Goal: Transaction & Acquisition: Purchase product/service

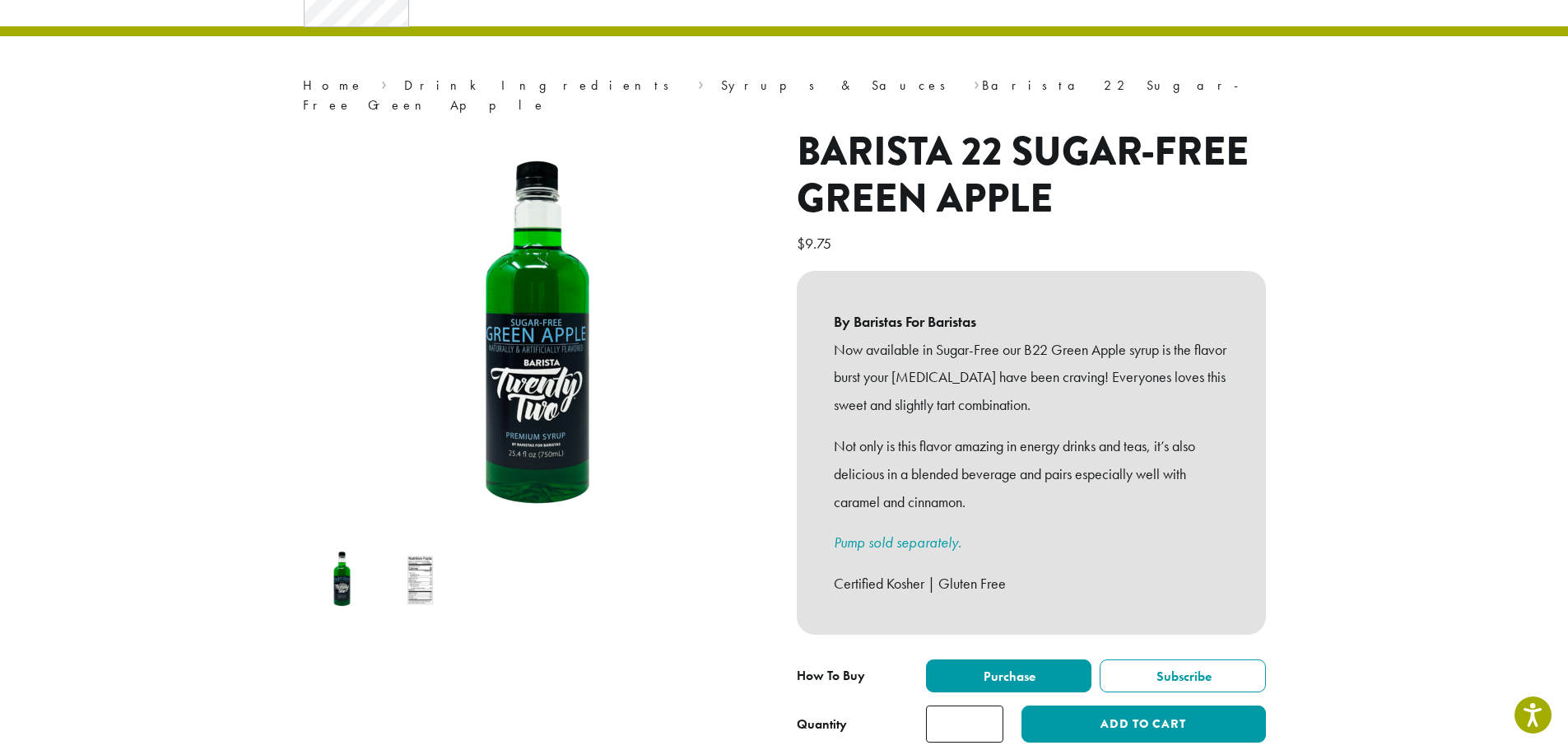
scroll to position [165, 0]
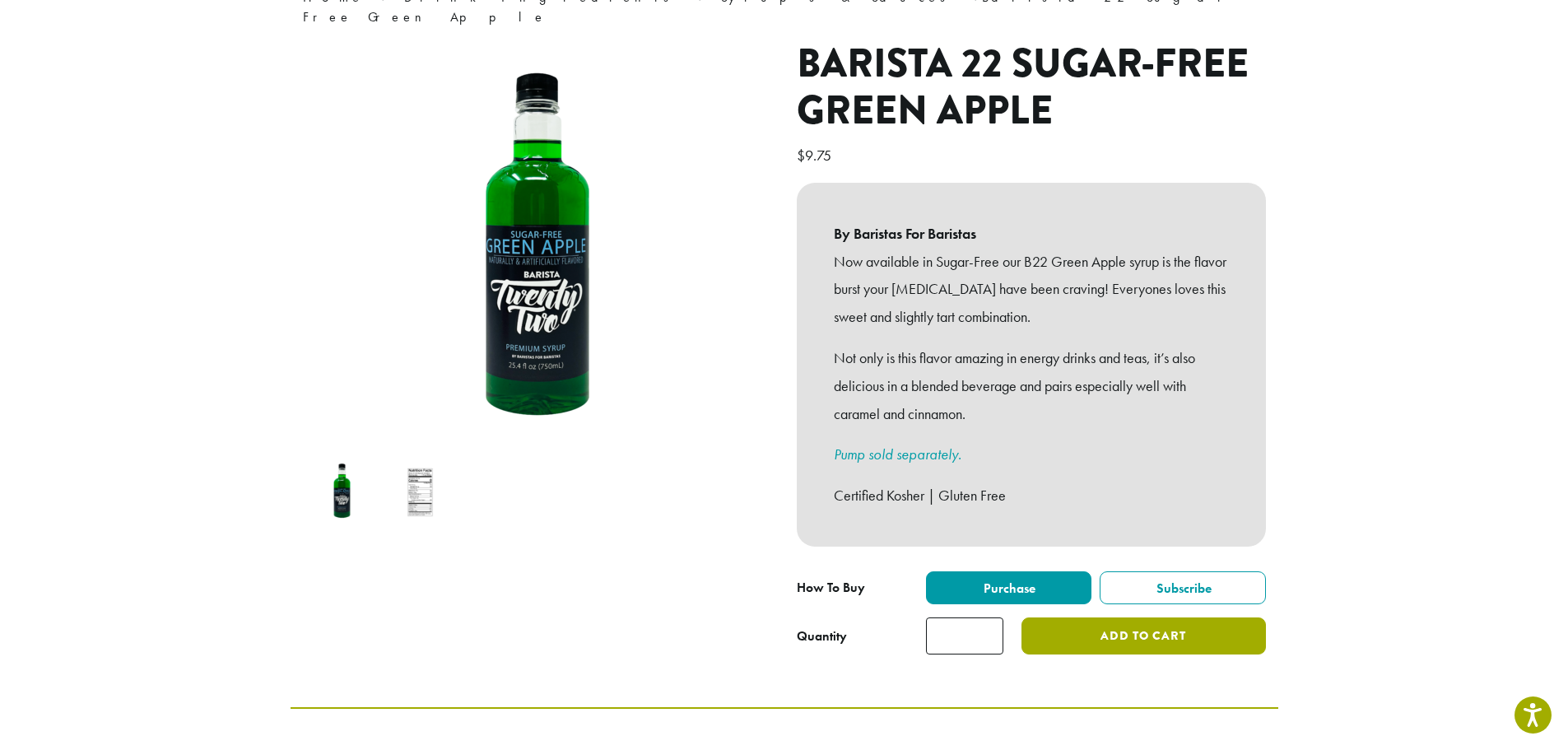
click at [1153, 617] on button "Add to cart" at bounding box center [1144, 635] width 244 height 37
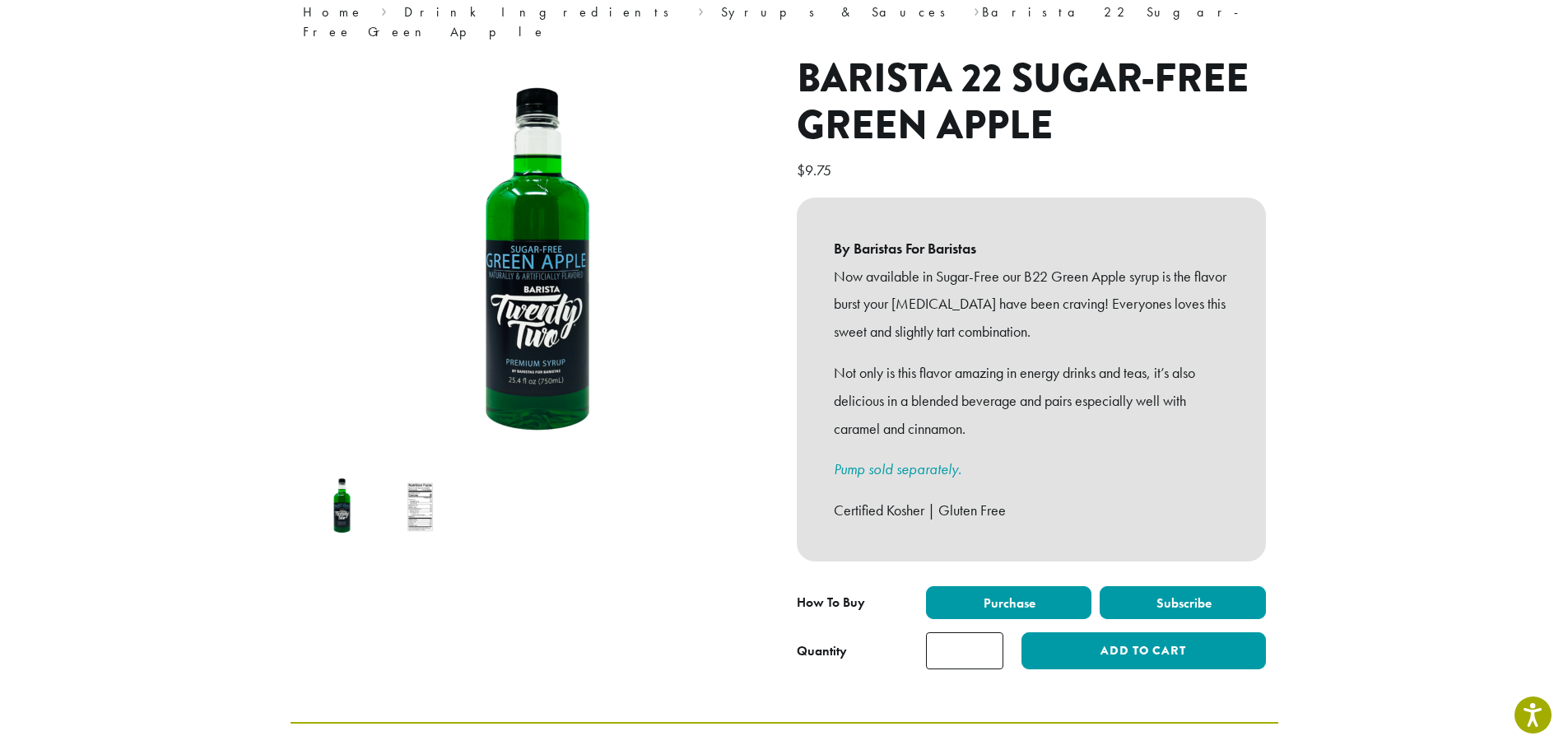
scroll to position [329, 0]
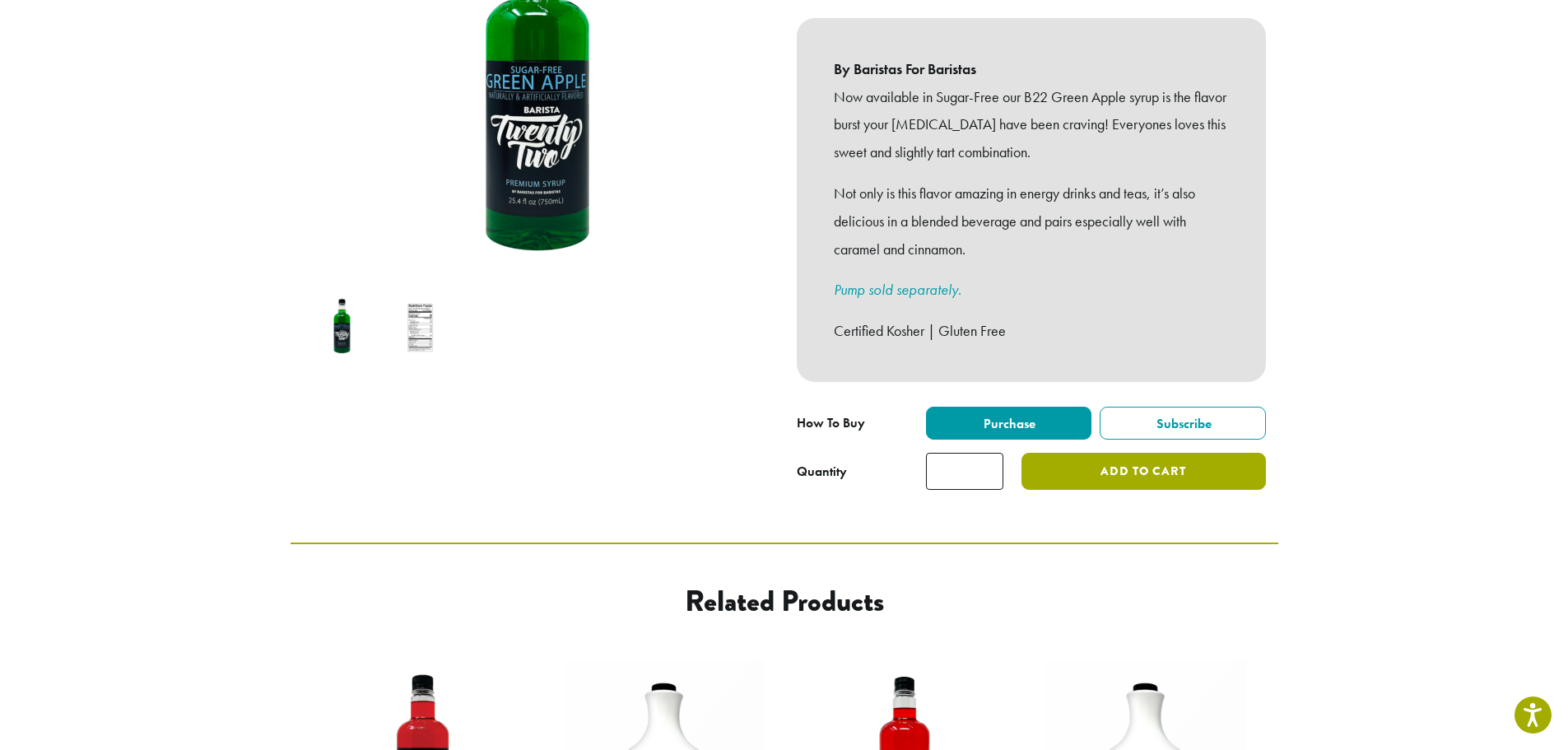
click at [1112, 453] on button "Add to cart" at bounding box center [1144, 471] width 244 height 37
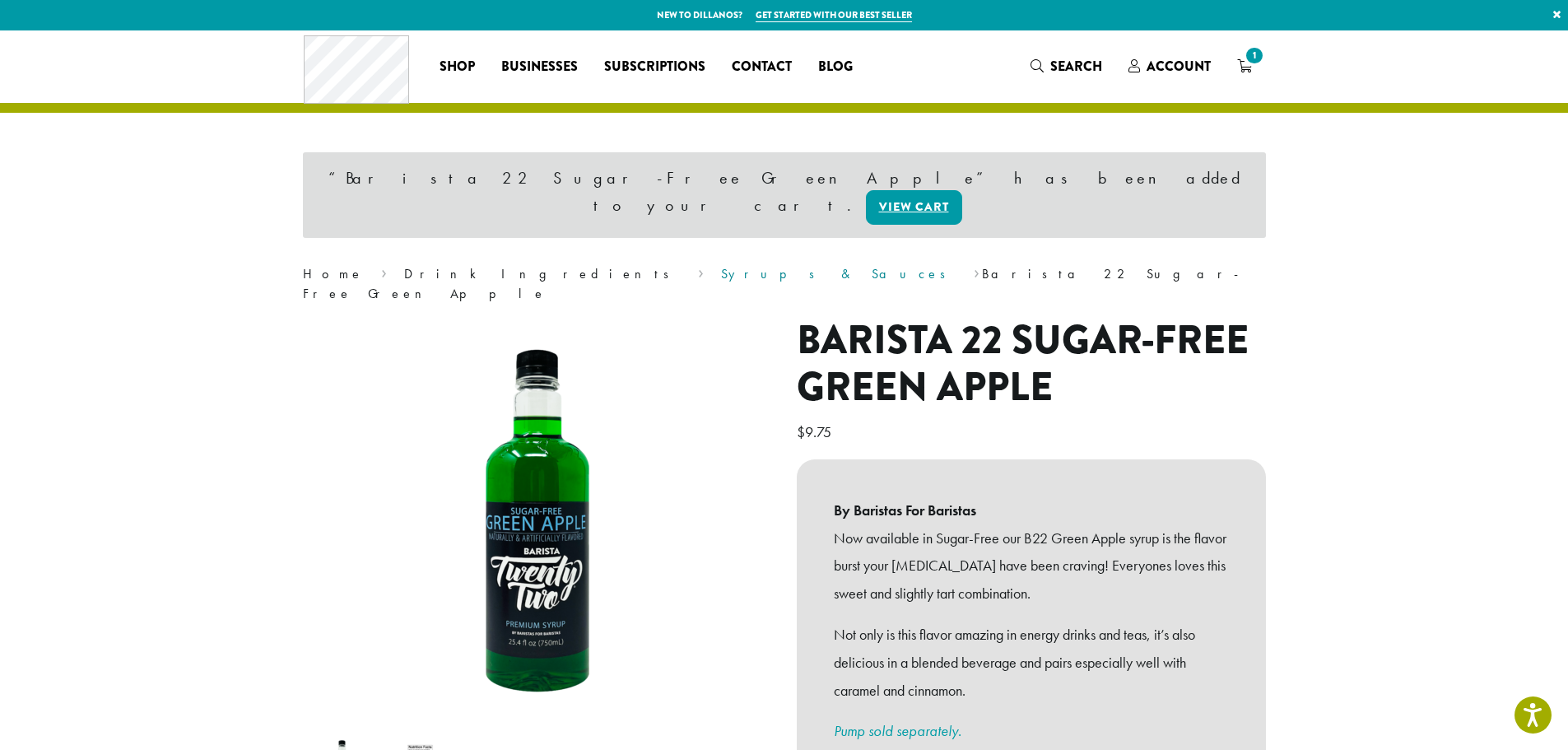
click at [721, 265] on link "Syrups & Sauces" at bounding box center [838, 274] width 235 height 17
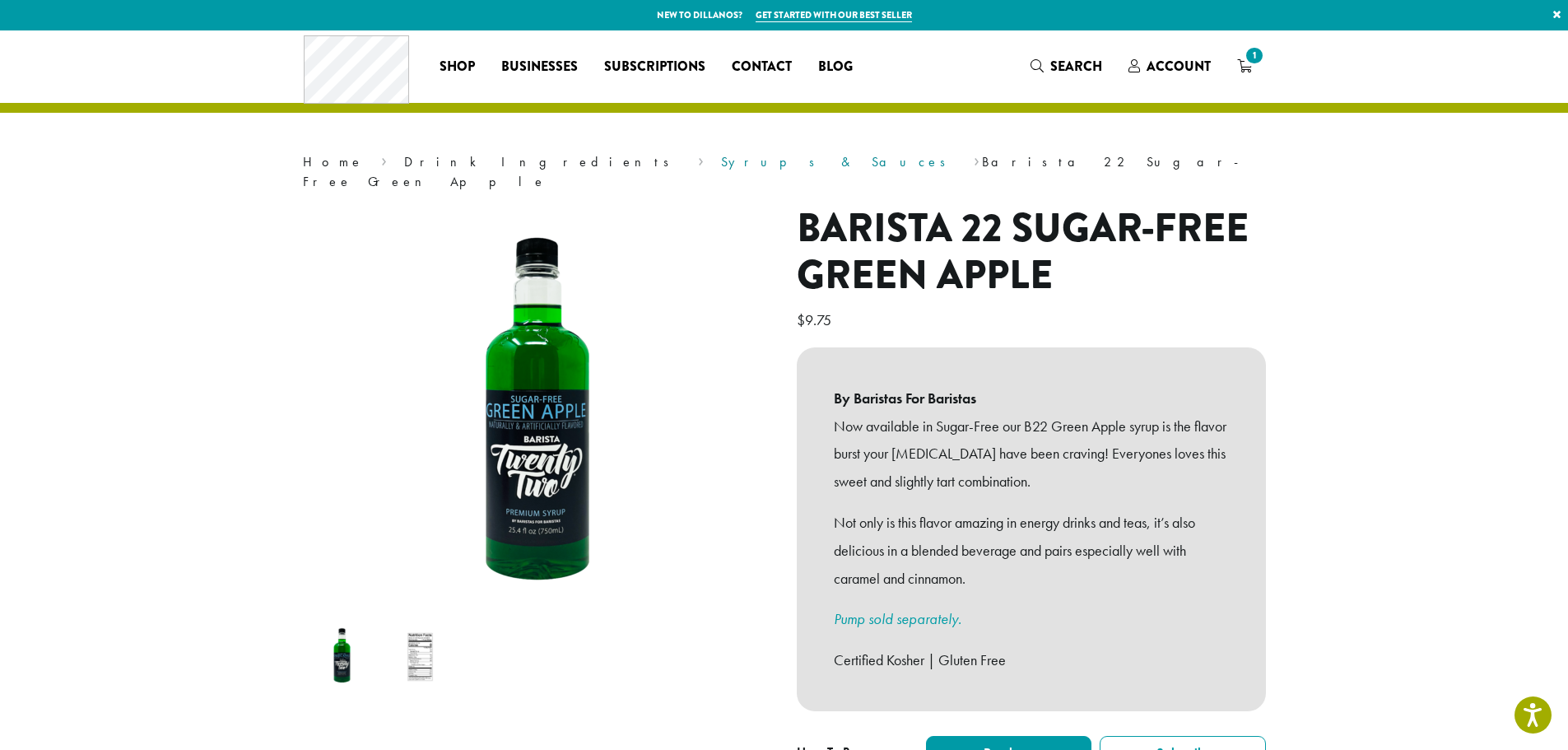
scroll to position [247, 0]
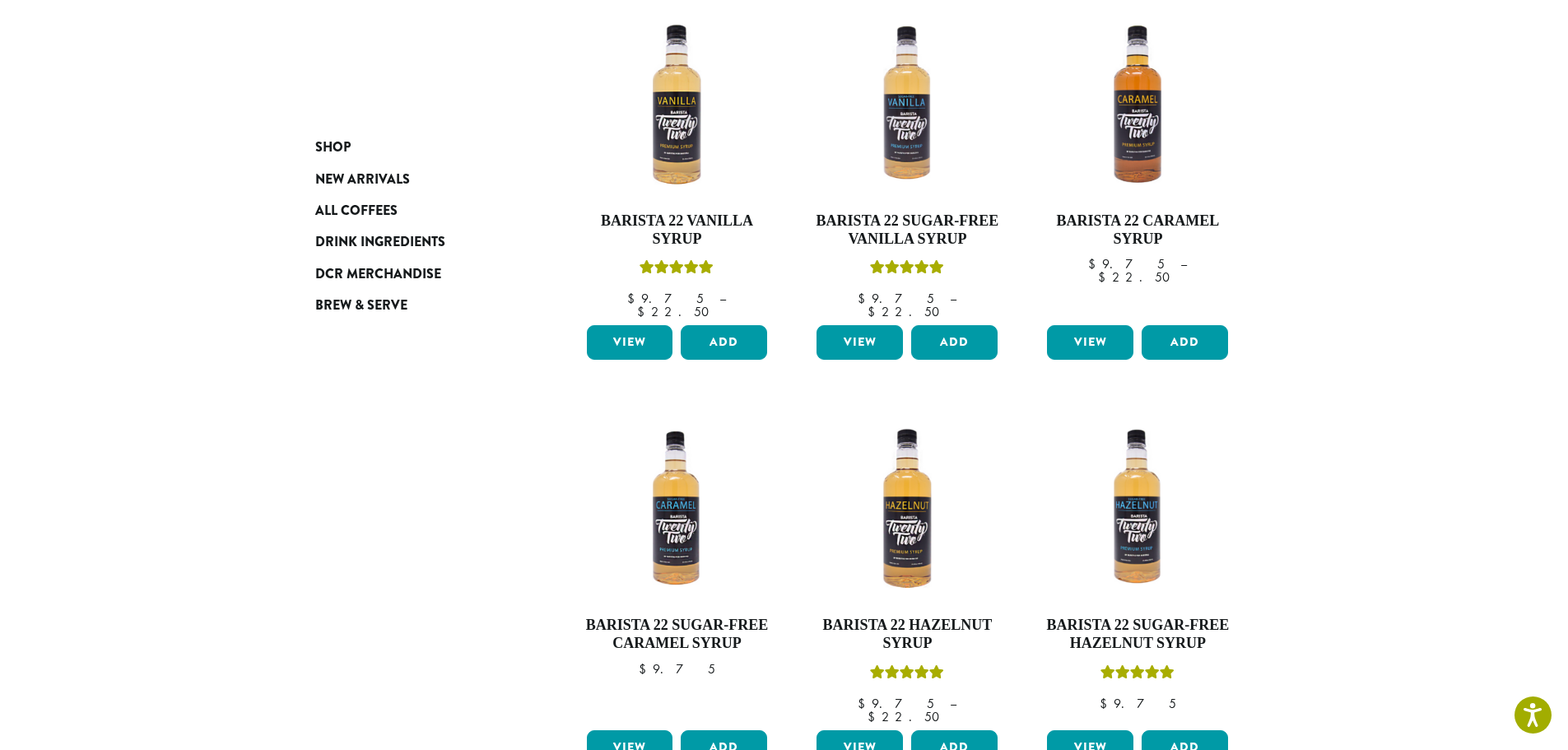
scroll to position [329, 0]
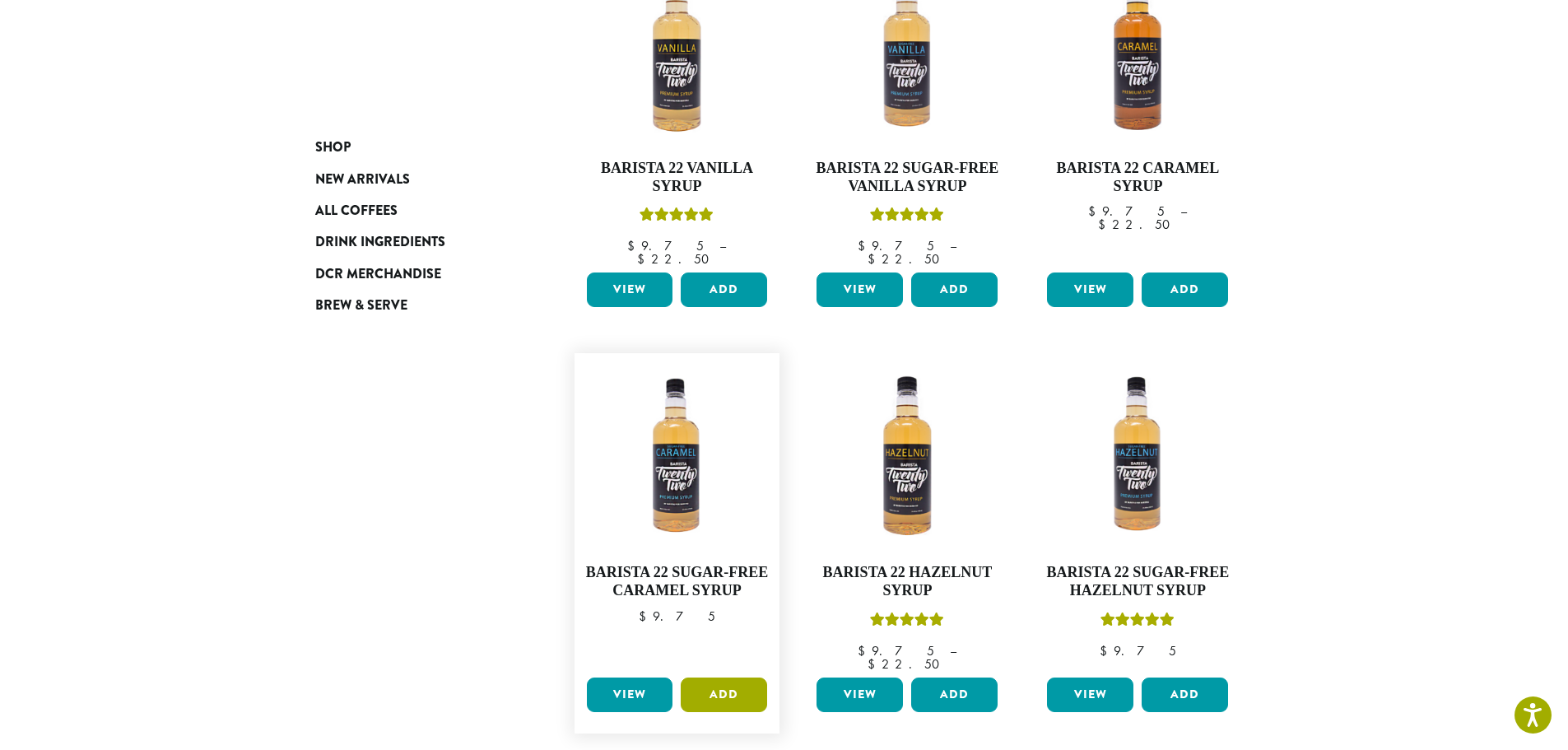
click at [721, 678] on button "Add" at bounding box center [723, 694] width 86 height 35
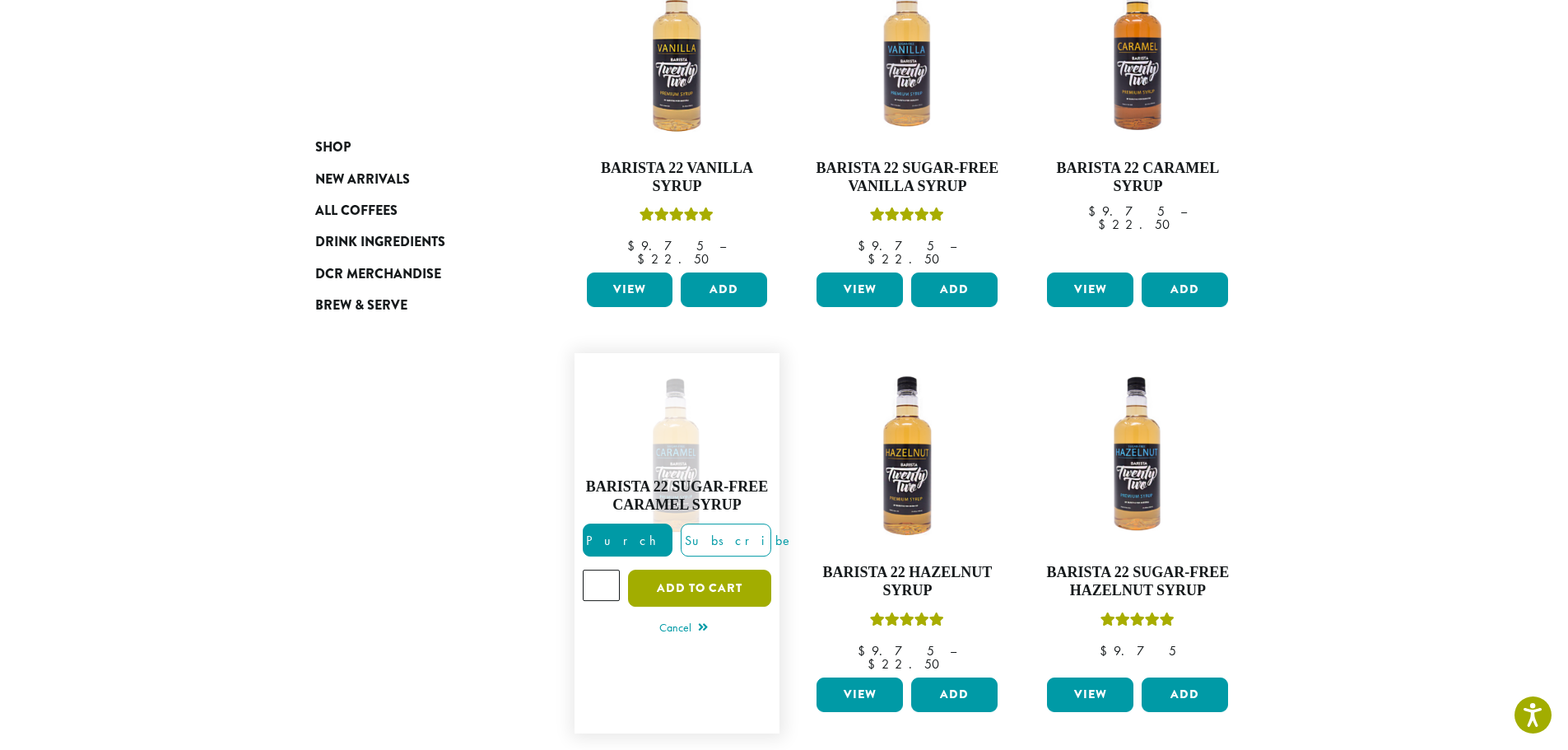
click at [685, 570] on button "Add to cart" at bounding box center [700, 588] width 143 height 37
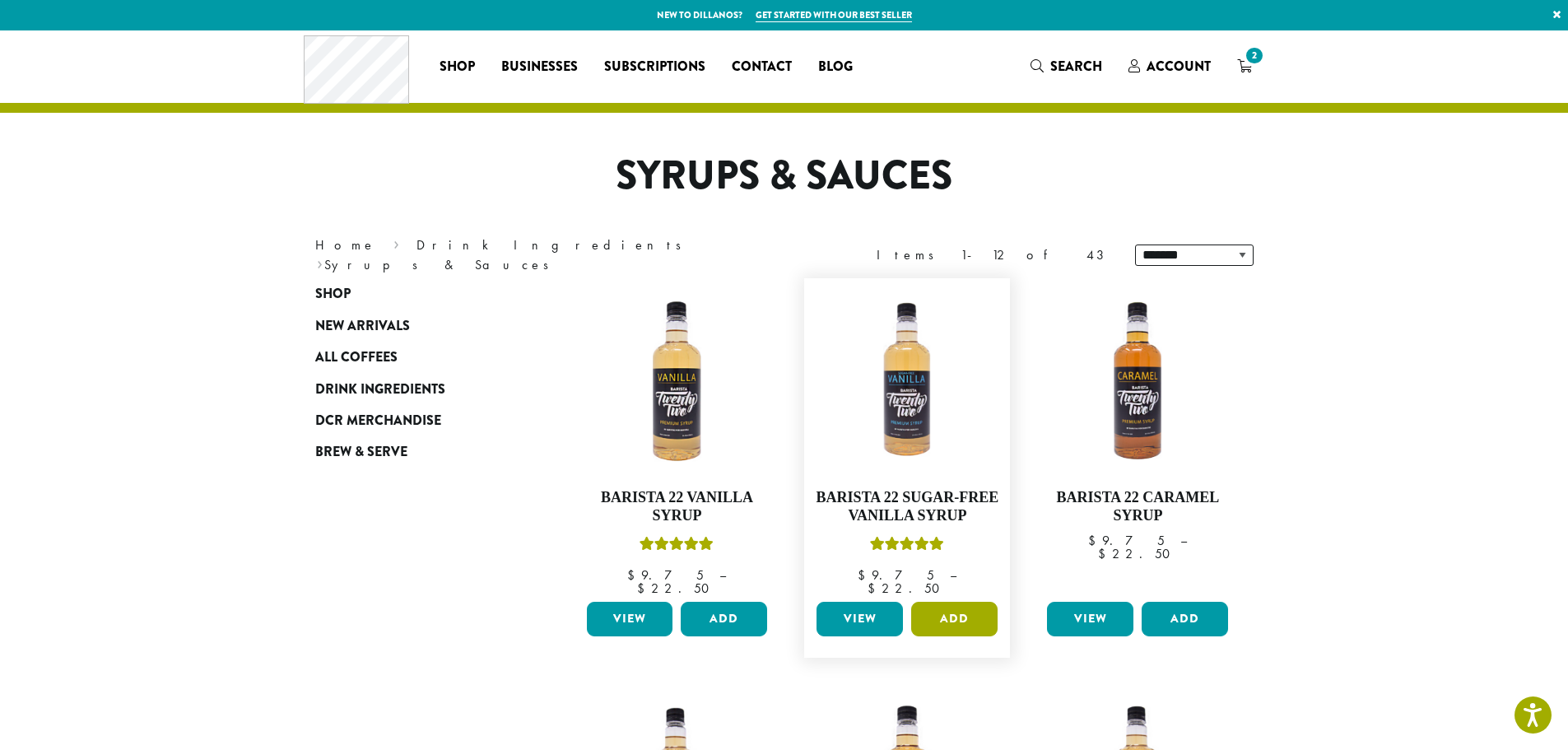
click at [954, 605] on button "Add" at bounding box center [954, 618] width 86 height 35
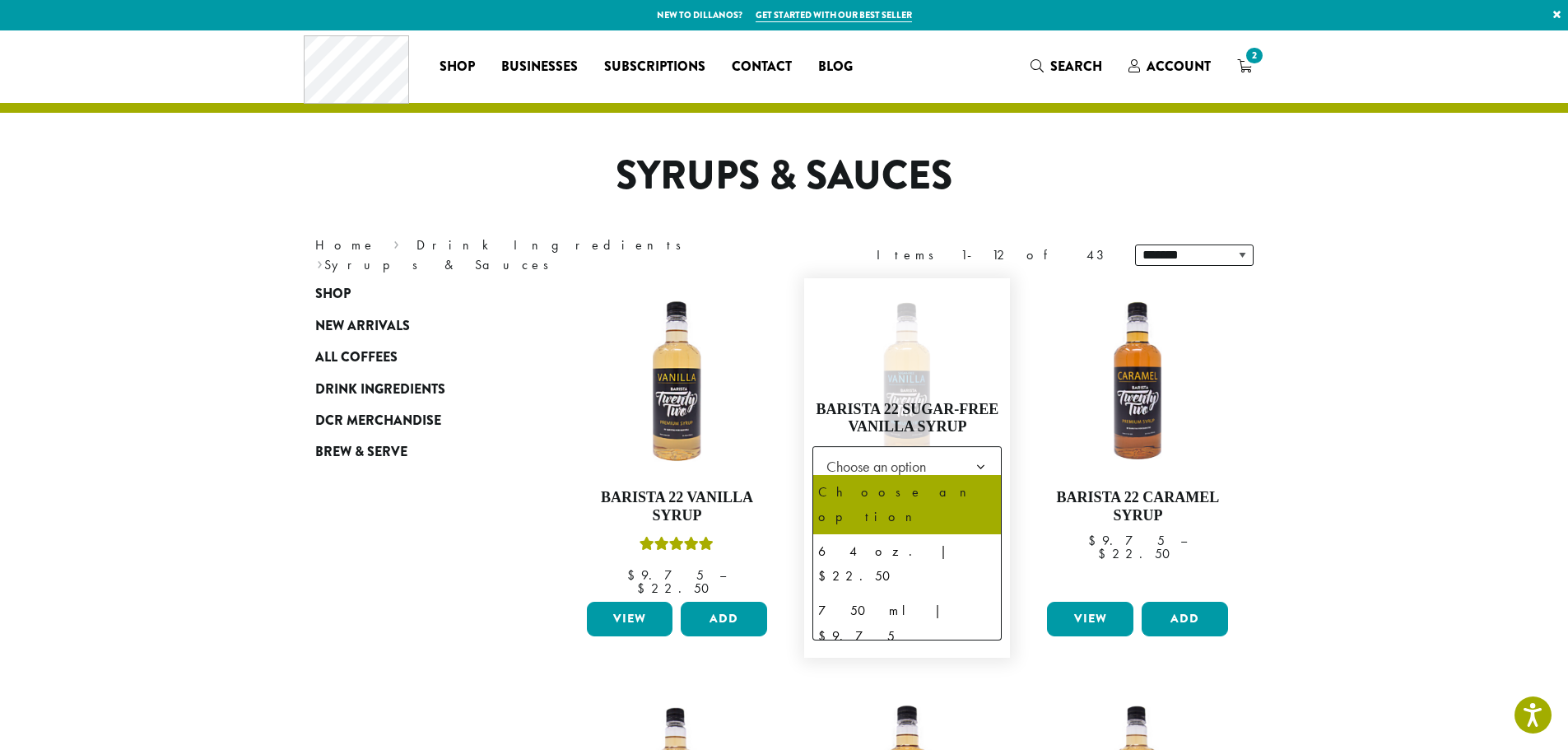
click at [928, 461] on span "Choose an option" at bounding box center [881, 466] width 123 height 32
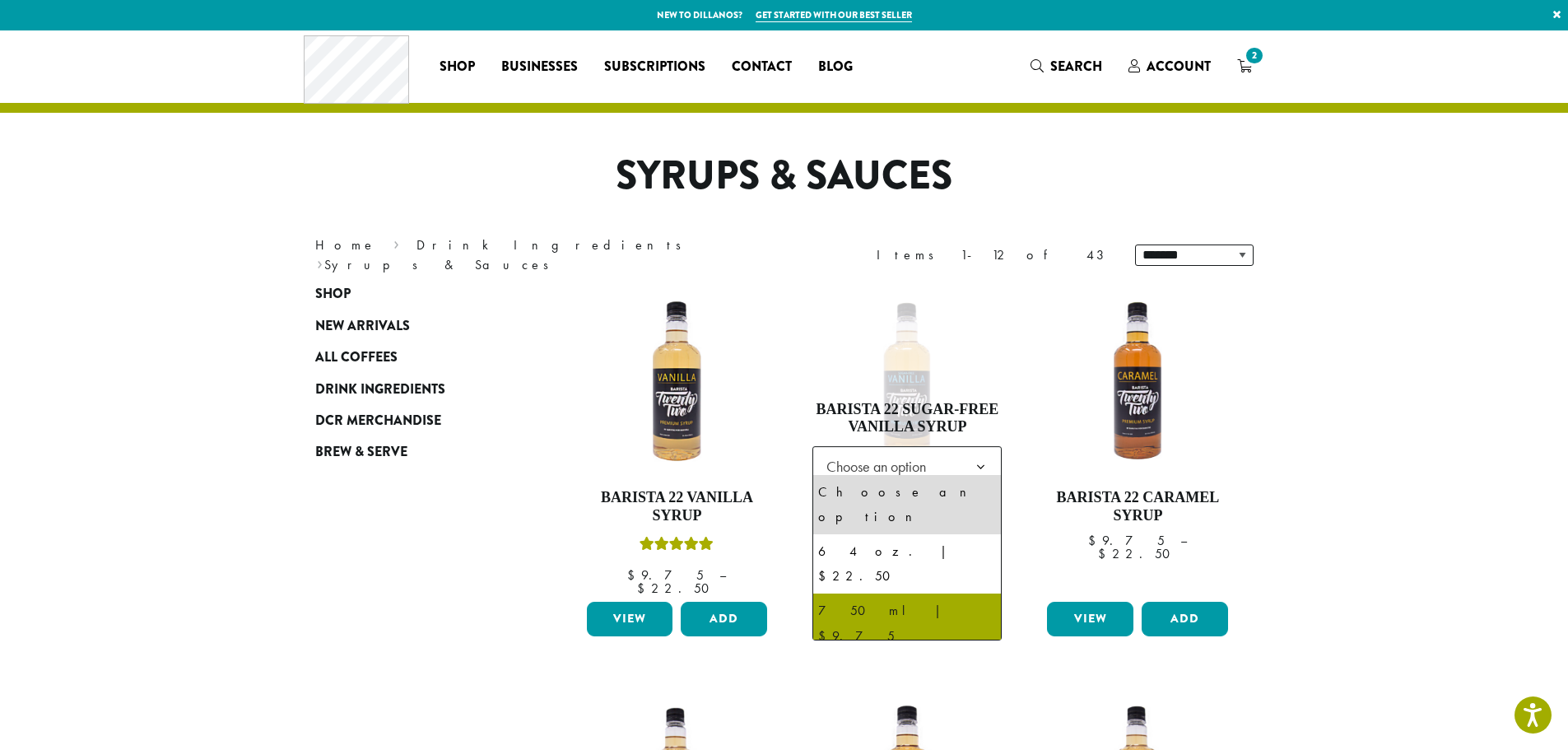
select select "******"
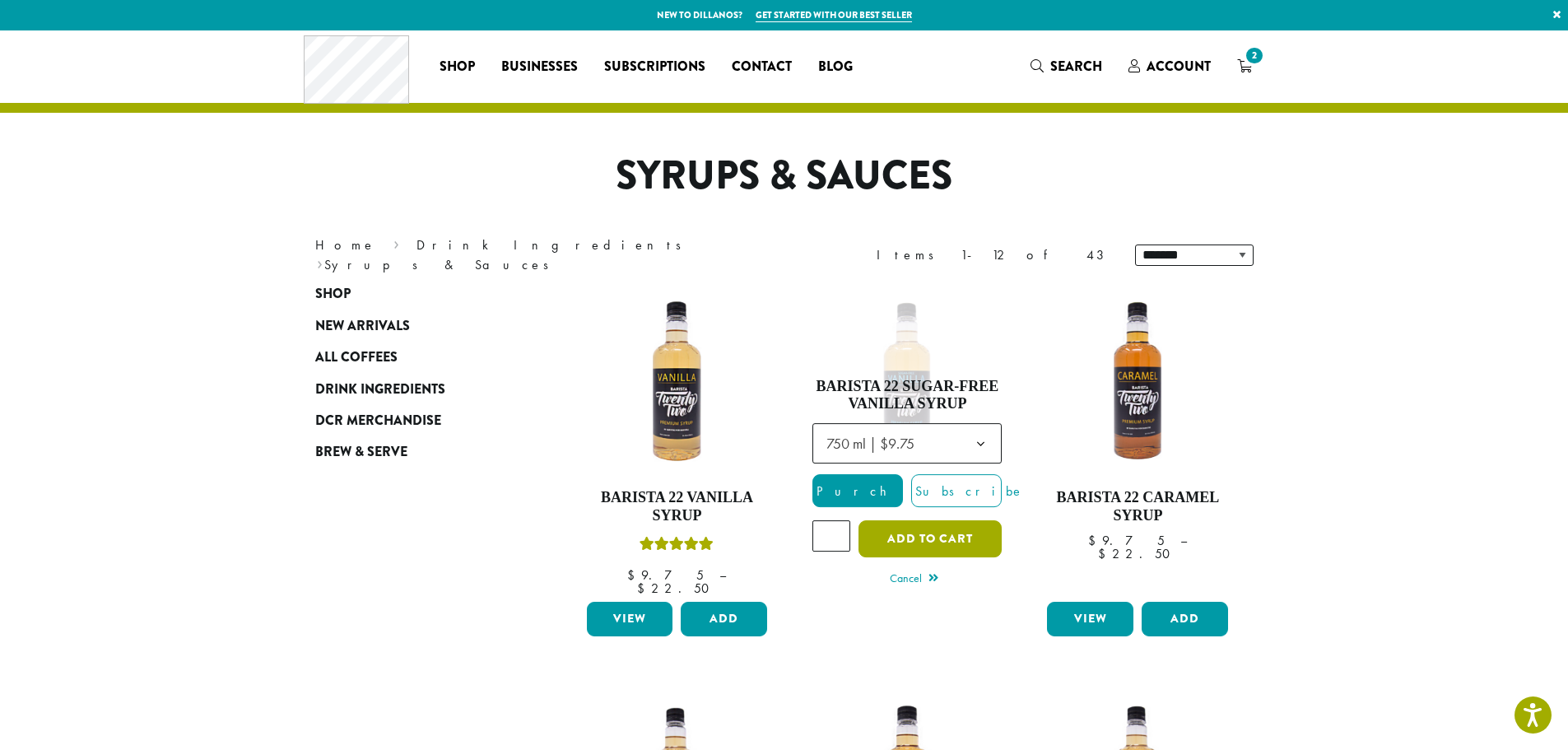
click at [927, 525] on button "Add to cart" at bounding box center [930, 538] width 143 height 37
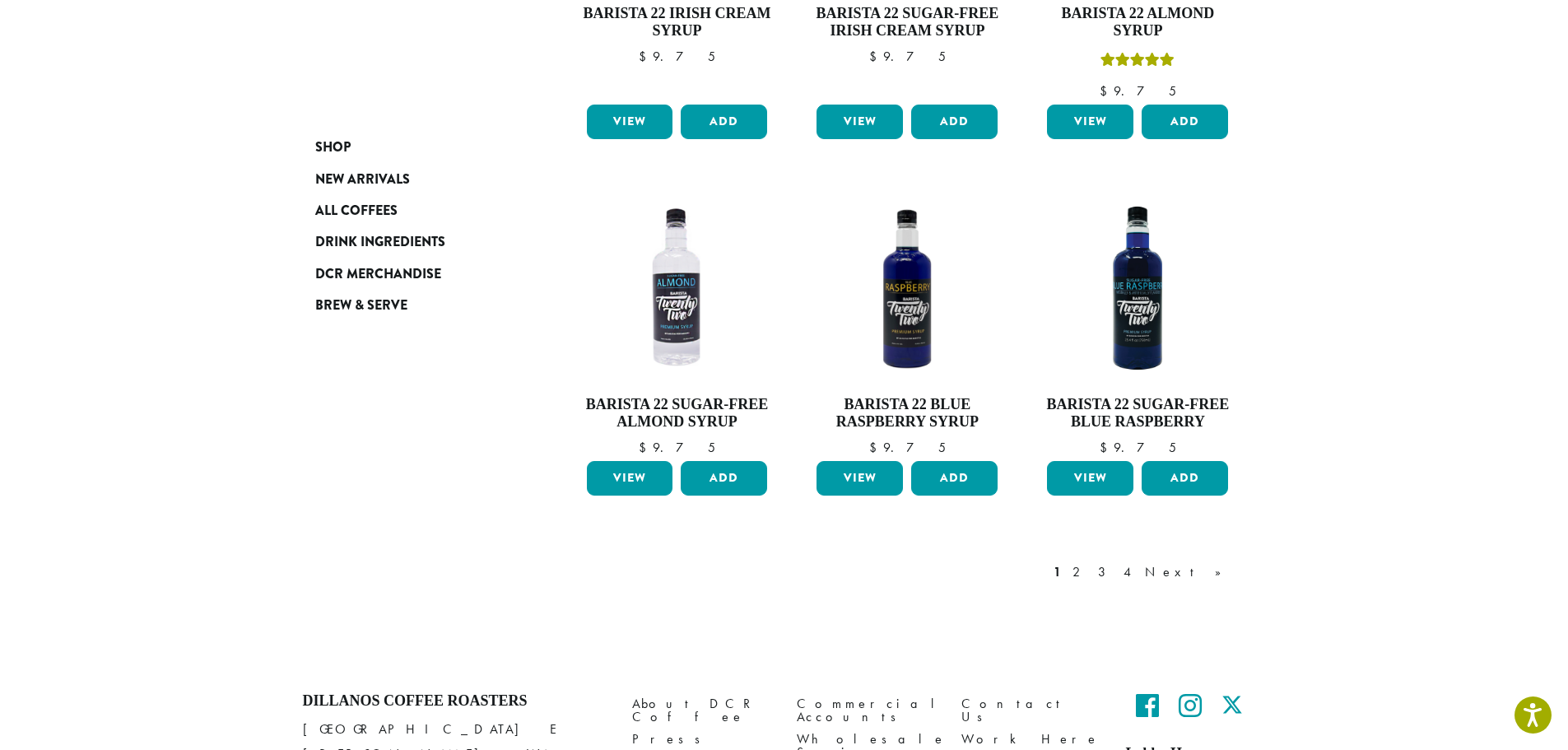
scroll to position [1316, 0]
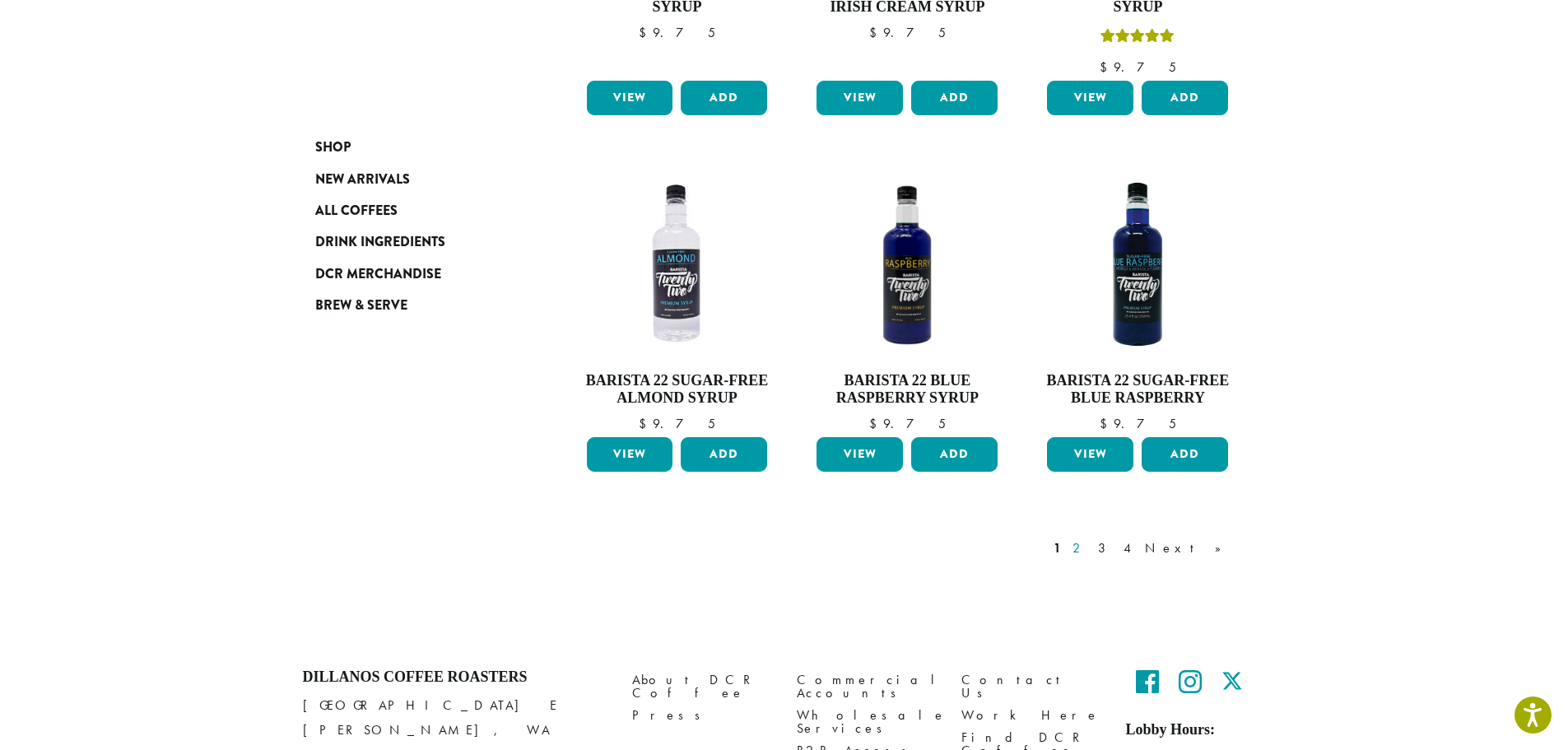
click at [1090, 538] on link "2" at bounding box center [1080, 548] width 21 height 20
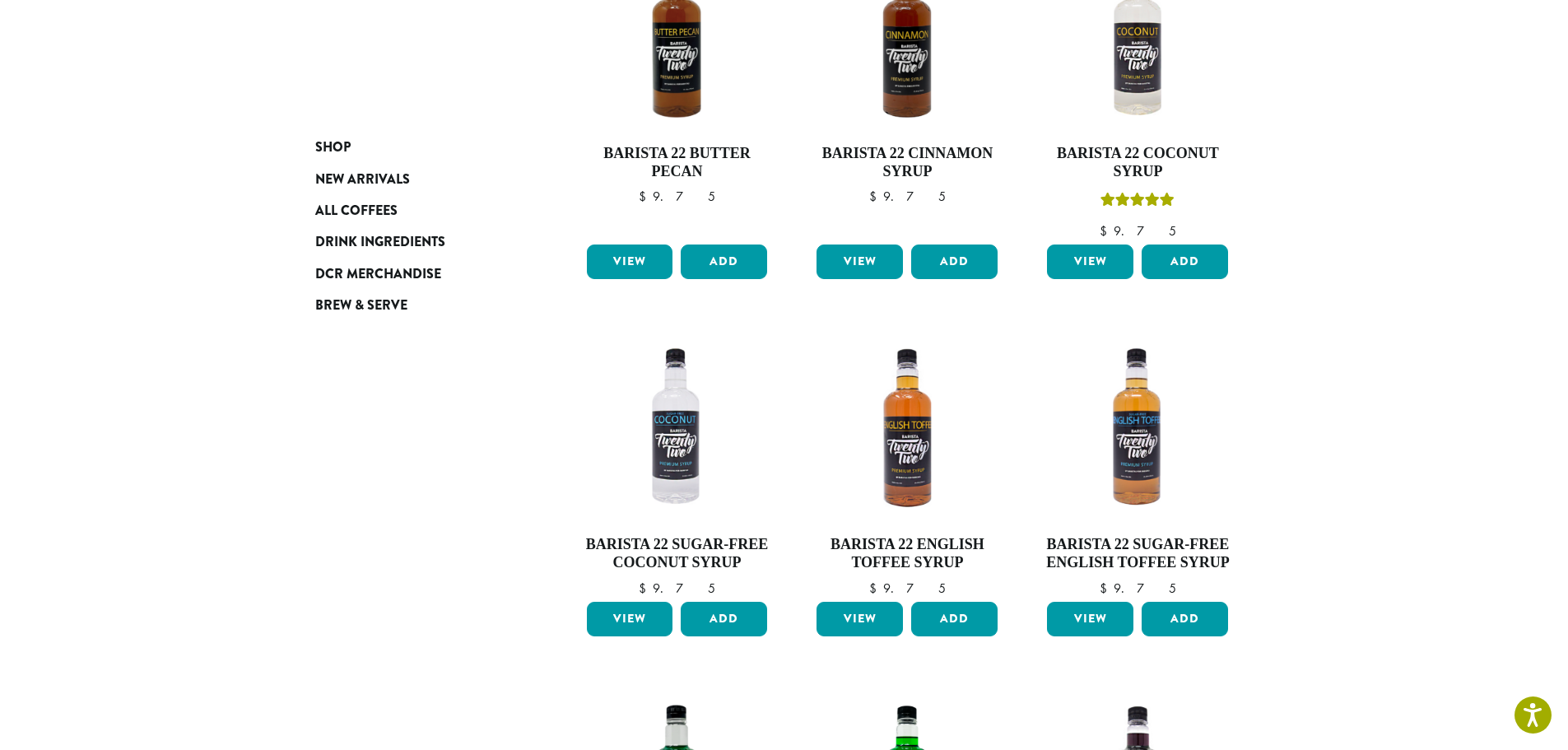
scroll to position [348, 0]
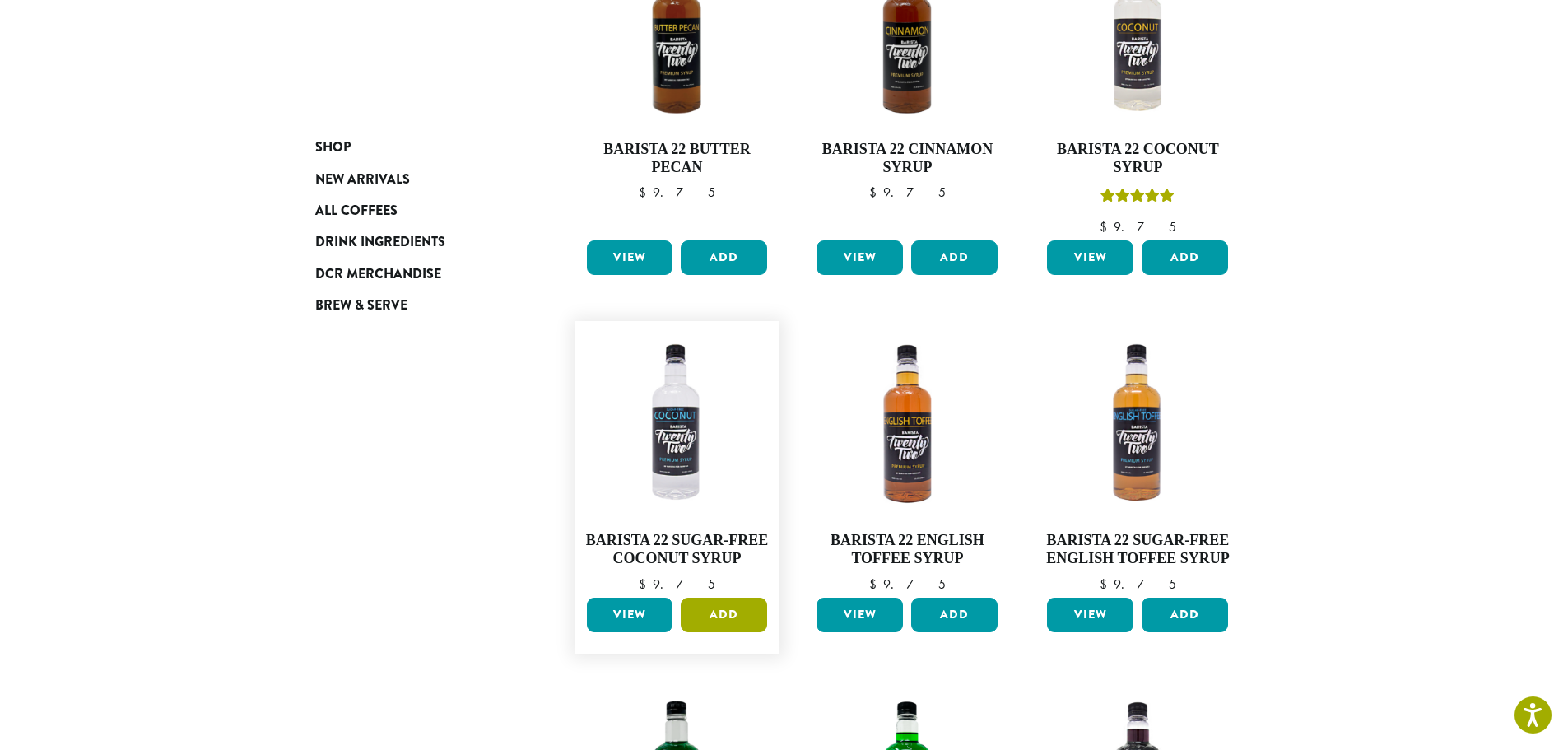
click at [736, 604] on button "Add" at bounding box center [723, 615] width 86 height 35
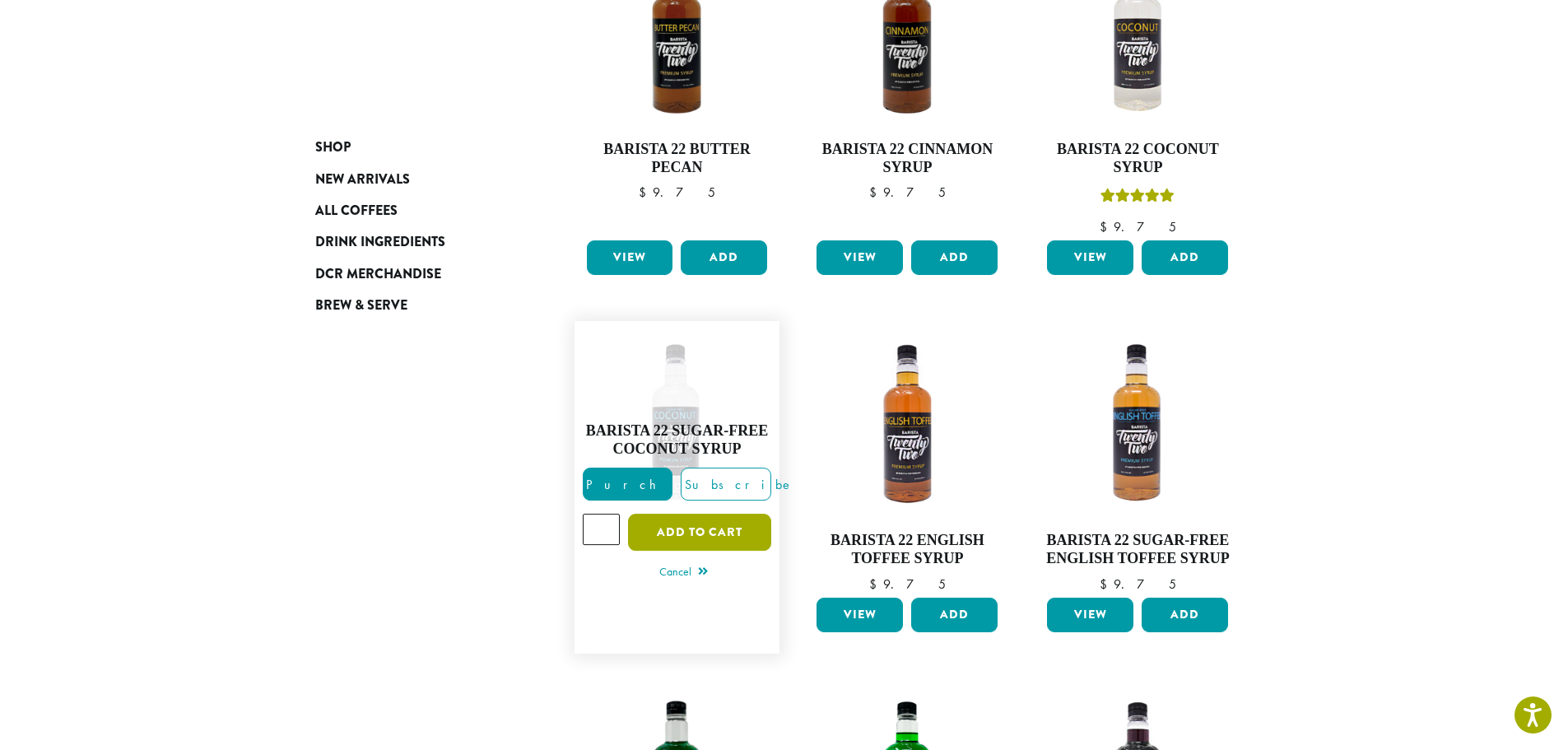
click at [707, 537] on button "Add to cart" at bounding box center [700, 531] width 143 height 37
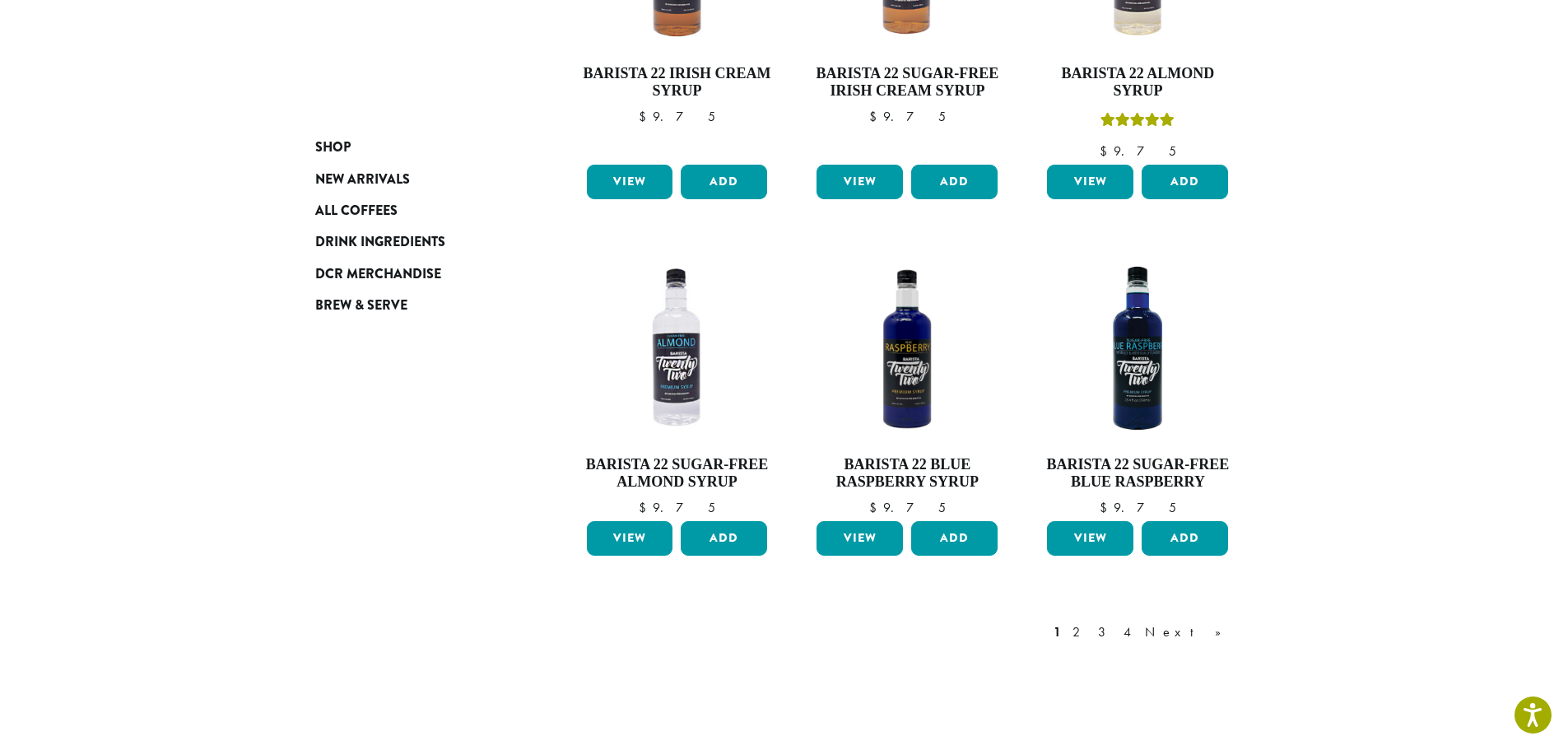
scroll to position [1234, 0]
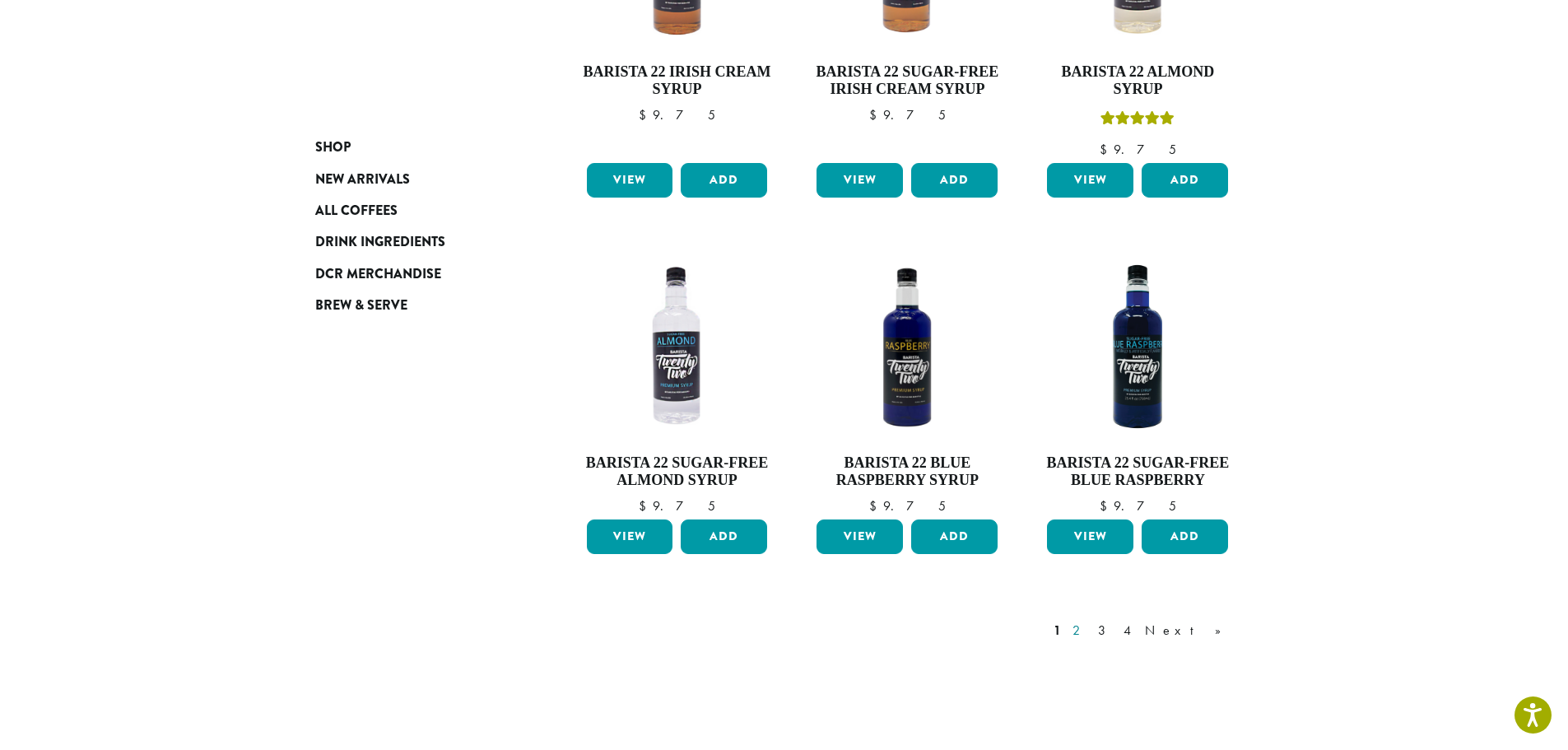
click at [1090, 620] on link "2" at bounding box center [1080, 630] width 21 height 20
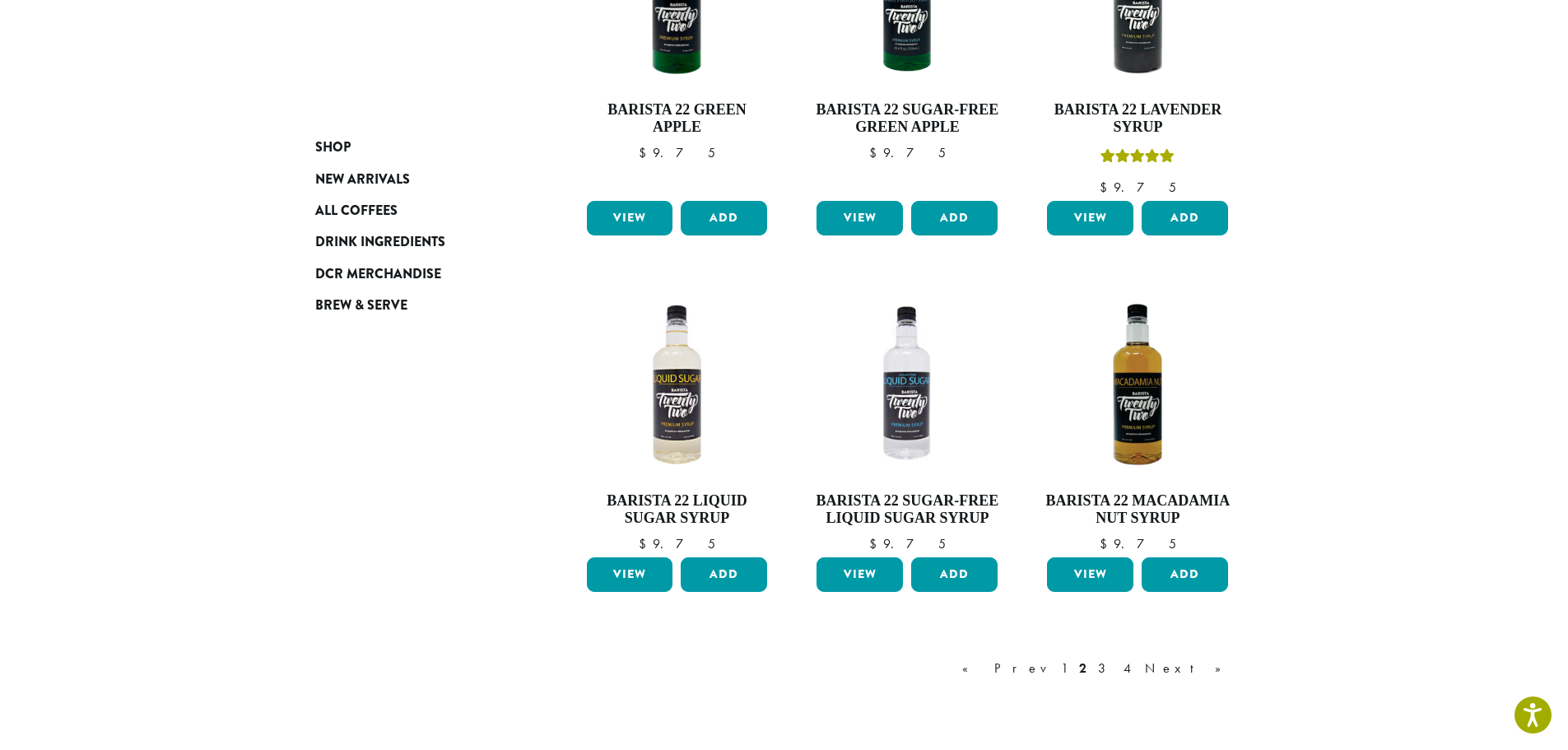
scroll to position [1171, 0]
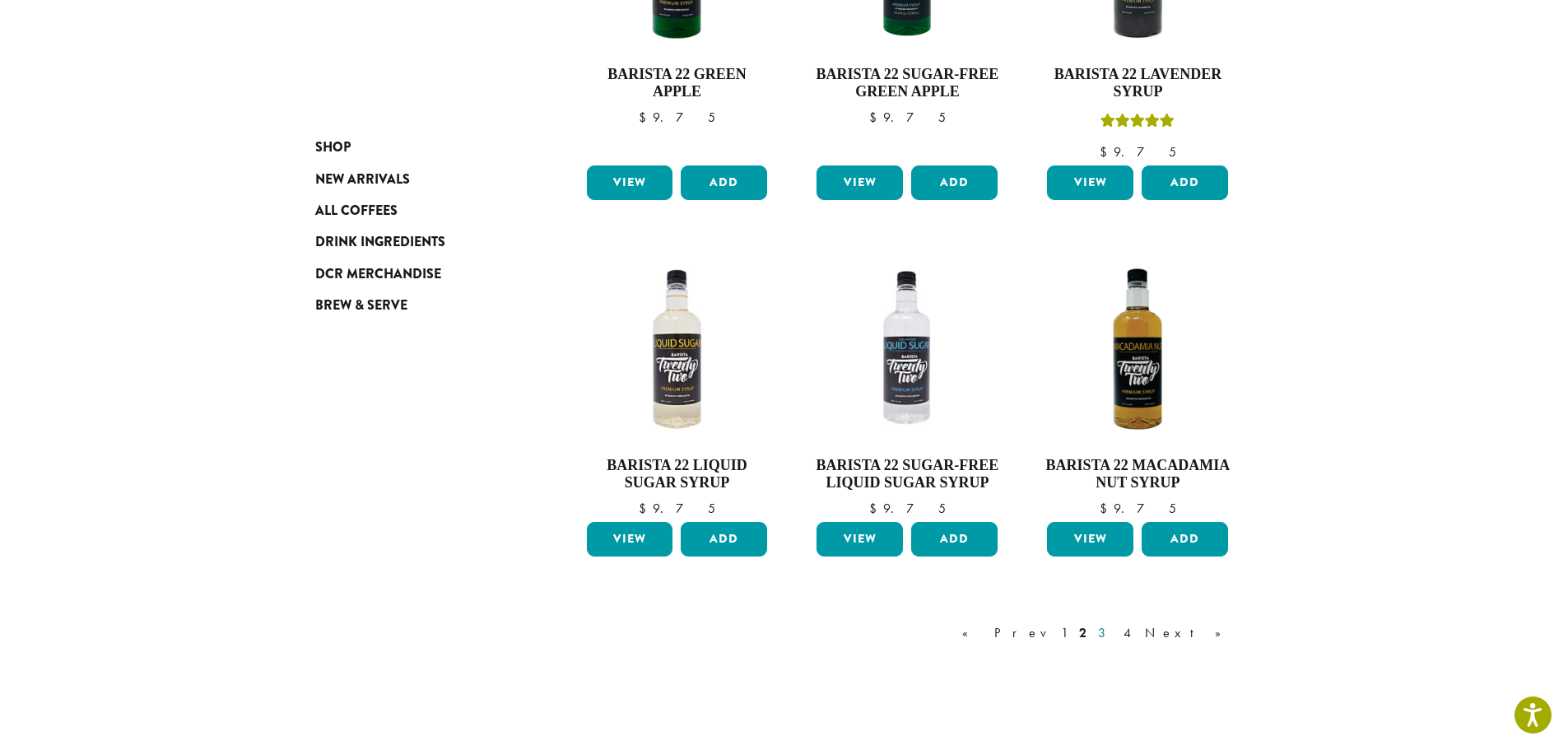
click at [1116, 631] on link "3" at bounding box center [1105, 632] width 21 height 20
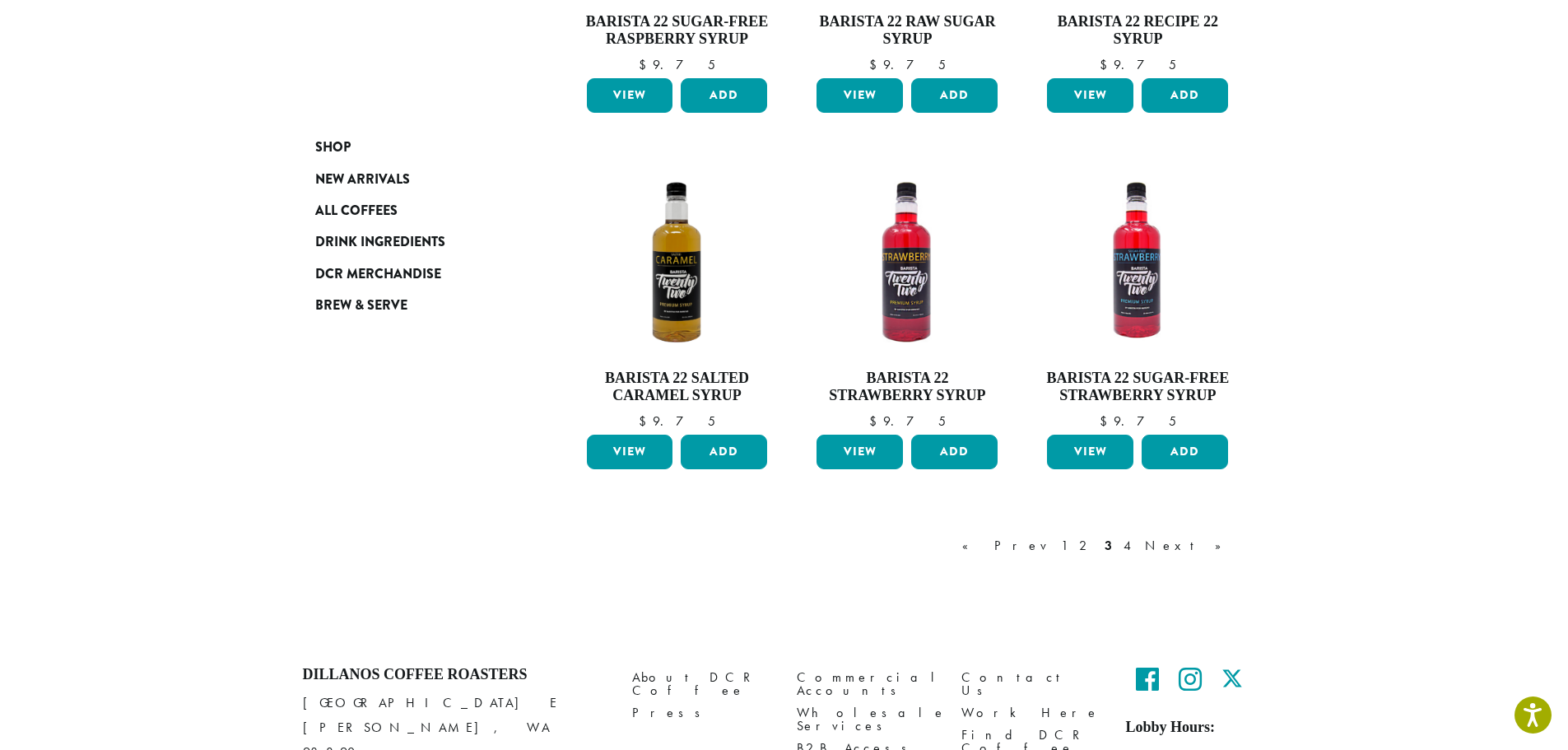
scroll to position [1253, 0]
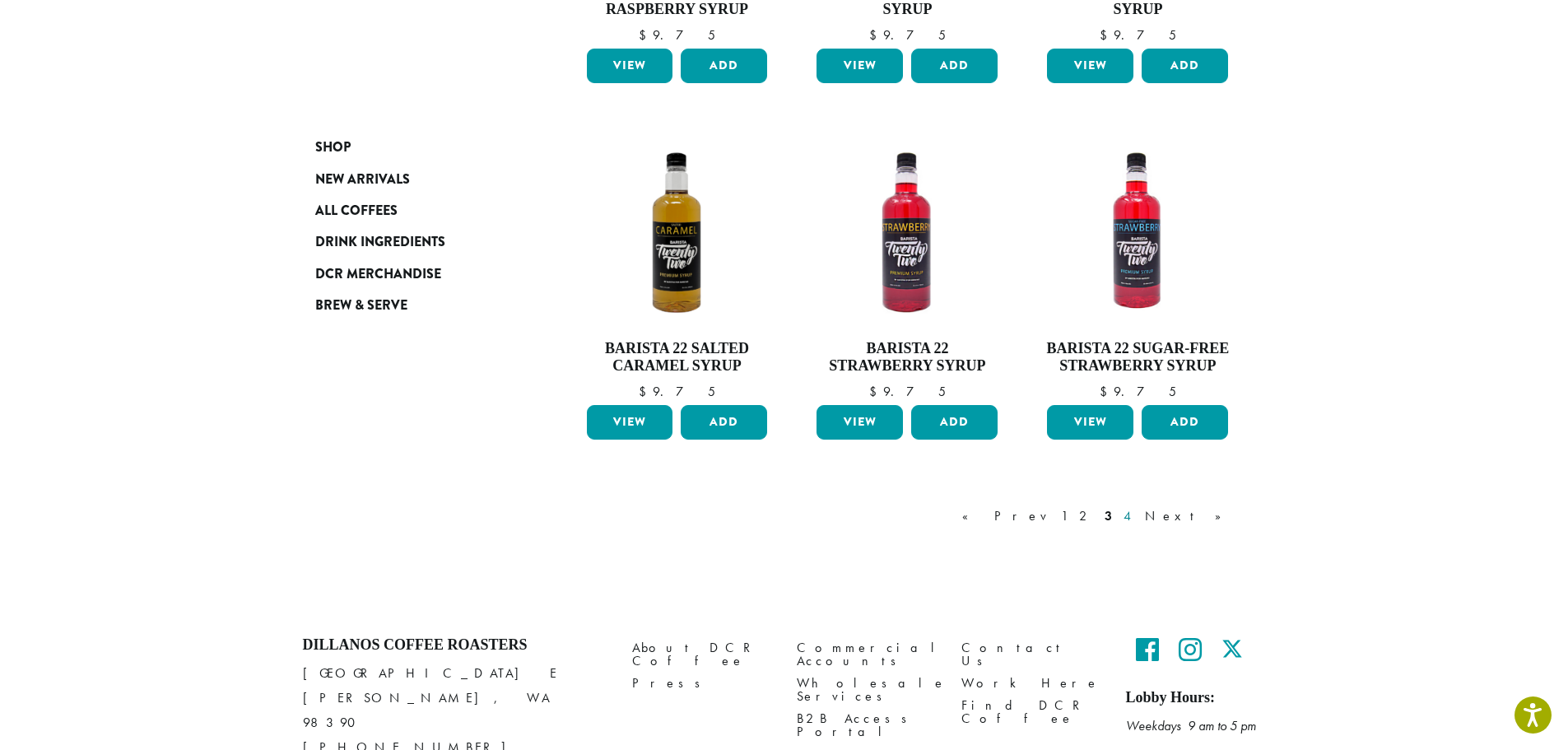
click at [1137, 513] on link "4" at bounding box center [1129, 516] width 17 height 20
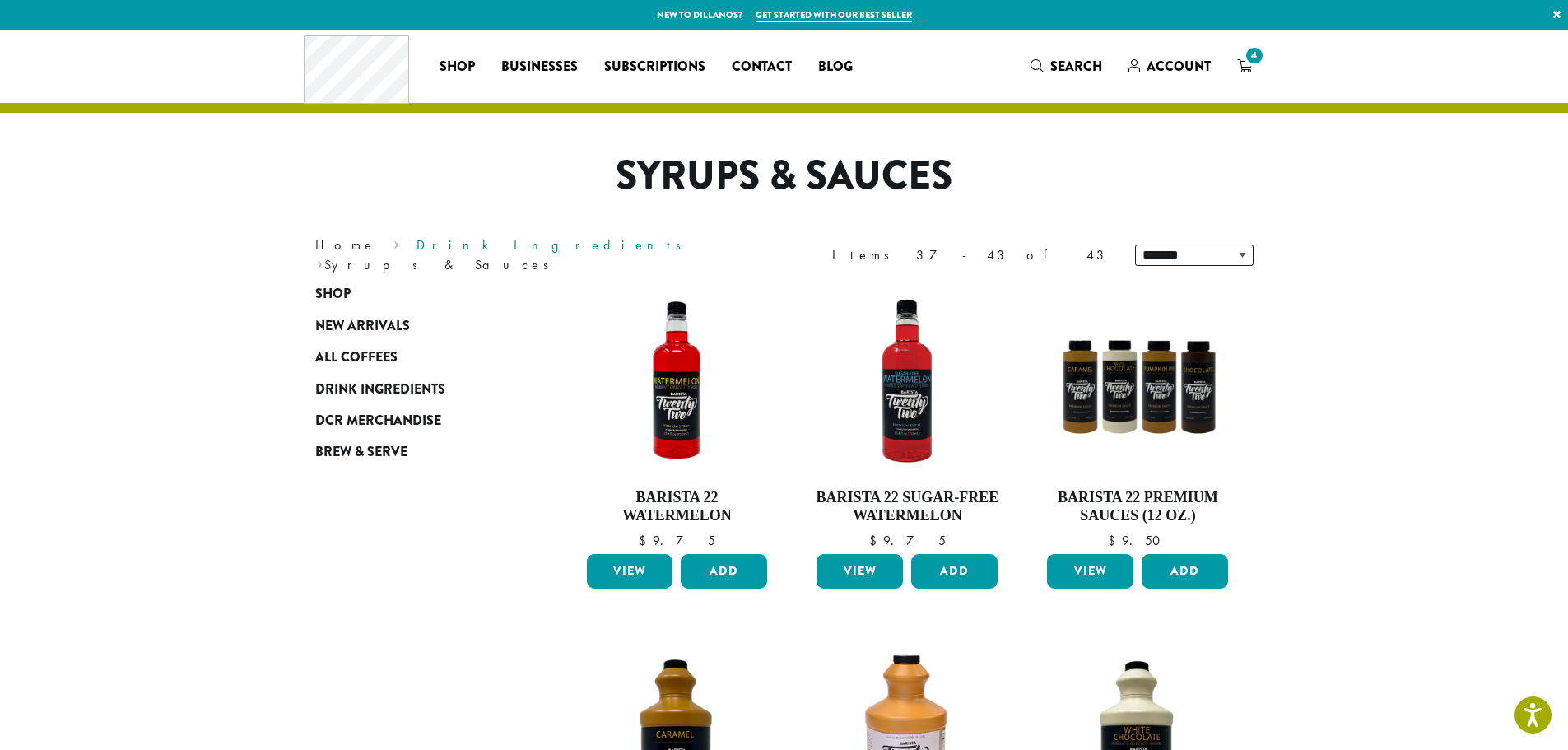
click at [417, 252] on link "Drink Ingredients" at bounding box center [554, 245] width 275 height 17
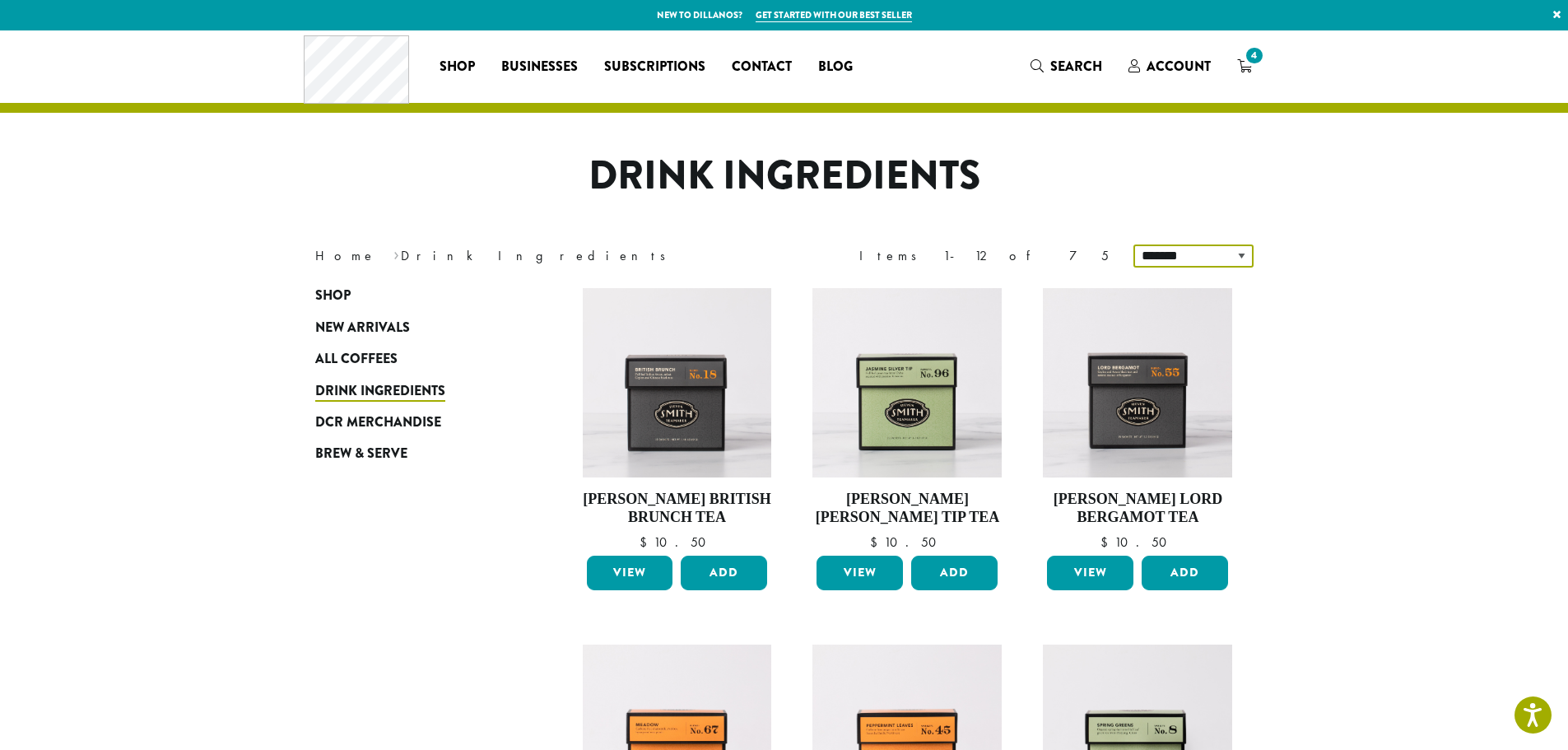
click at [1237, 252] on select "**********" at bounding box center [1194, 256] width 120 height 23
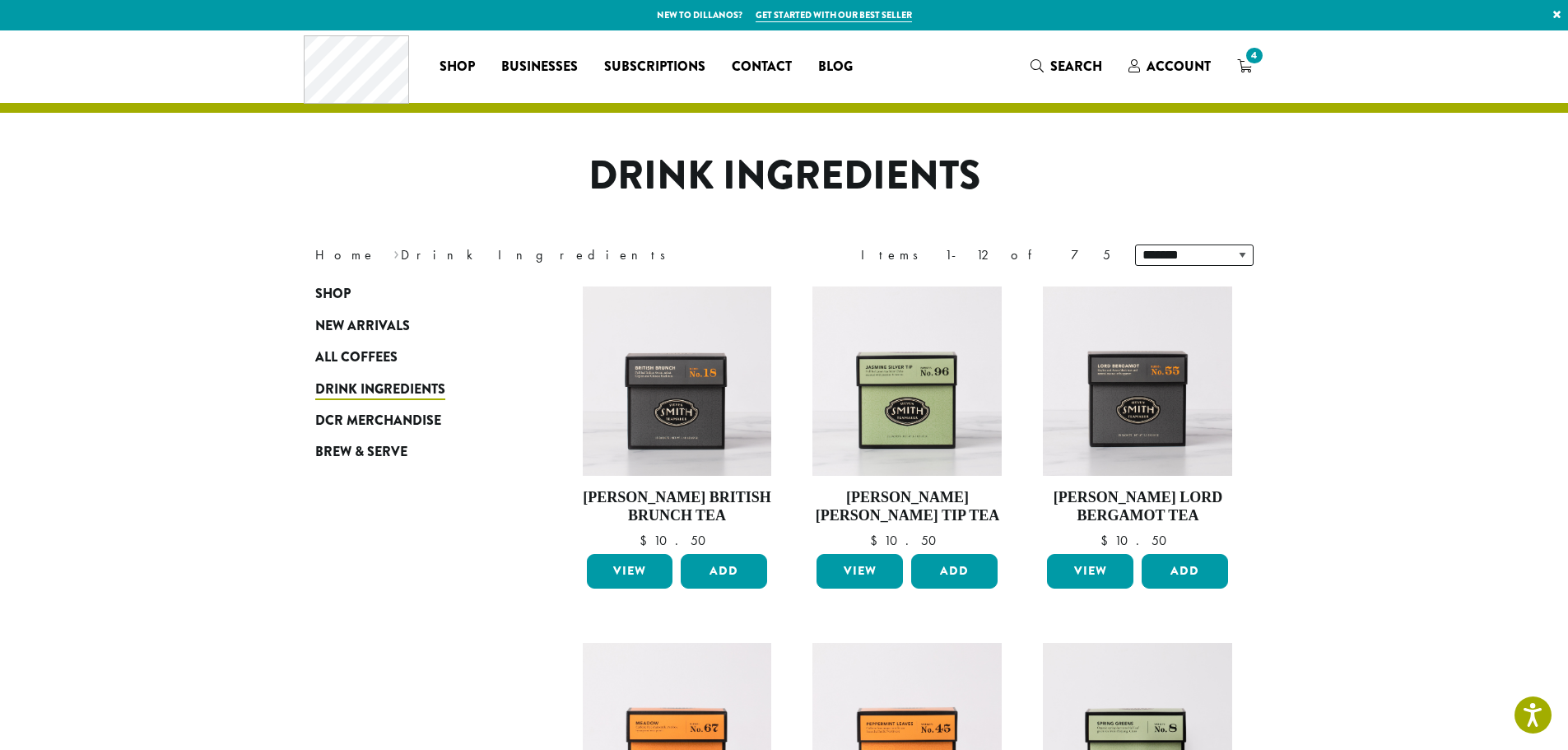
drag, startPoint x: 1326, startPoint y: 242, endPoint x: 1314, endPoint y: 244, distance: 12.2
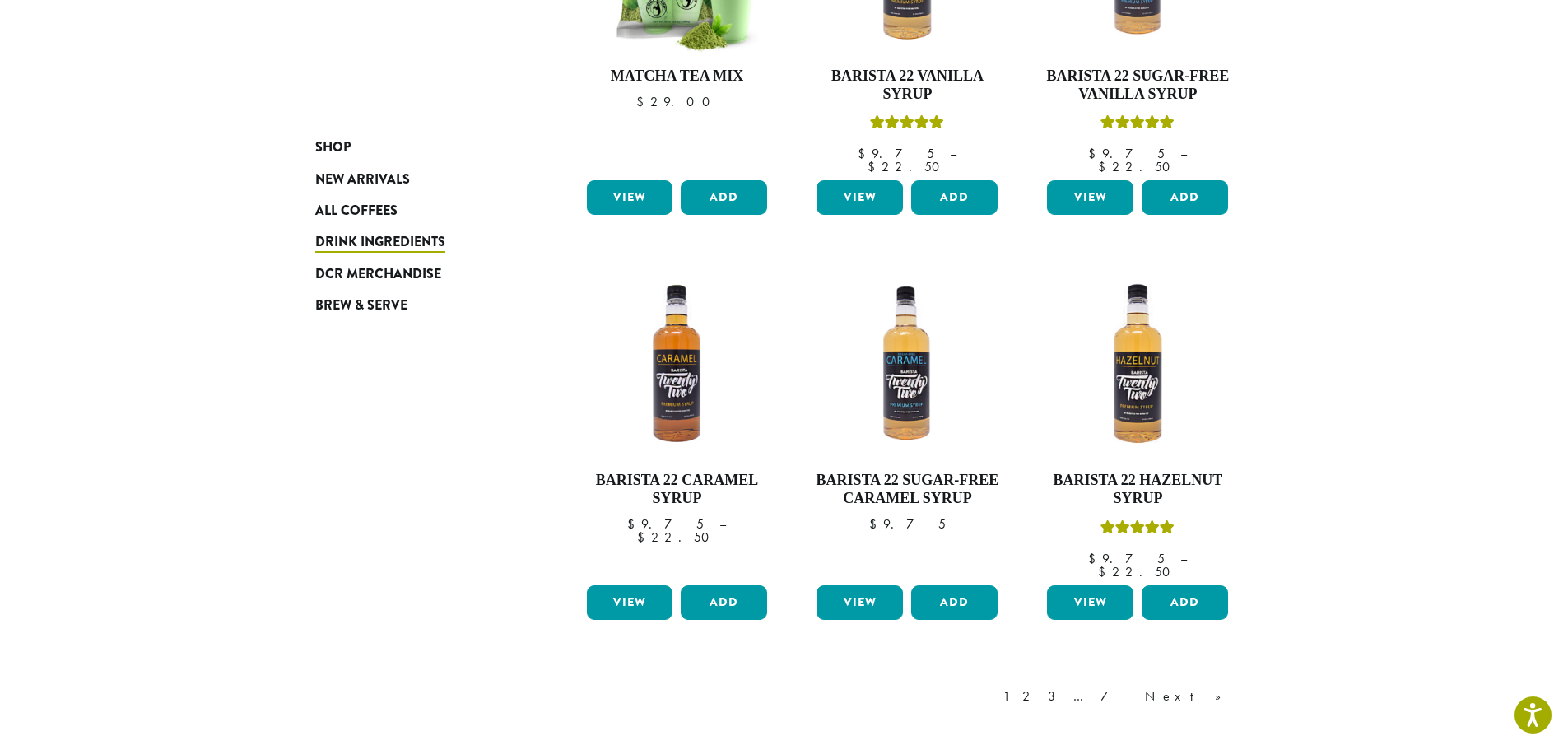
scroll to position [1377, 0]
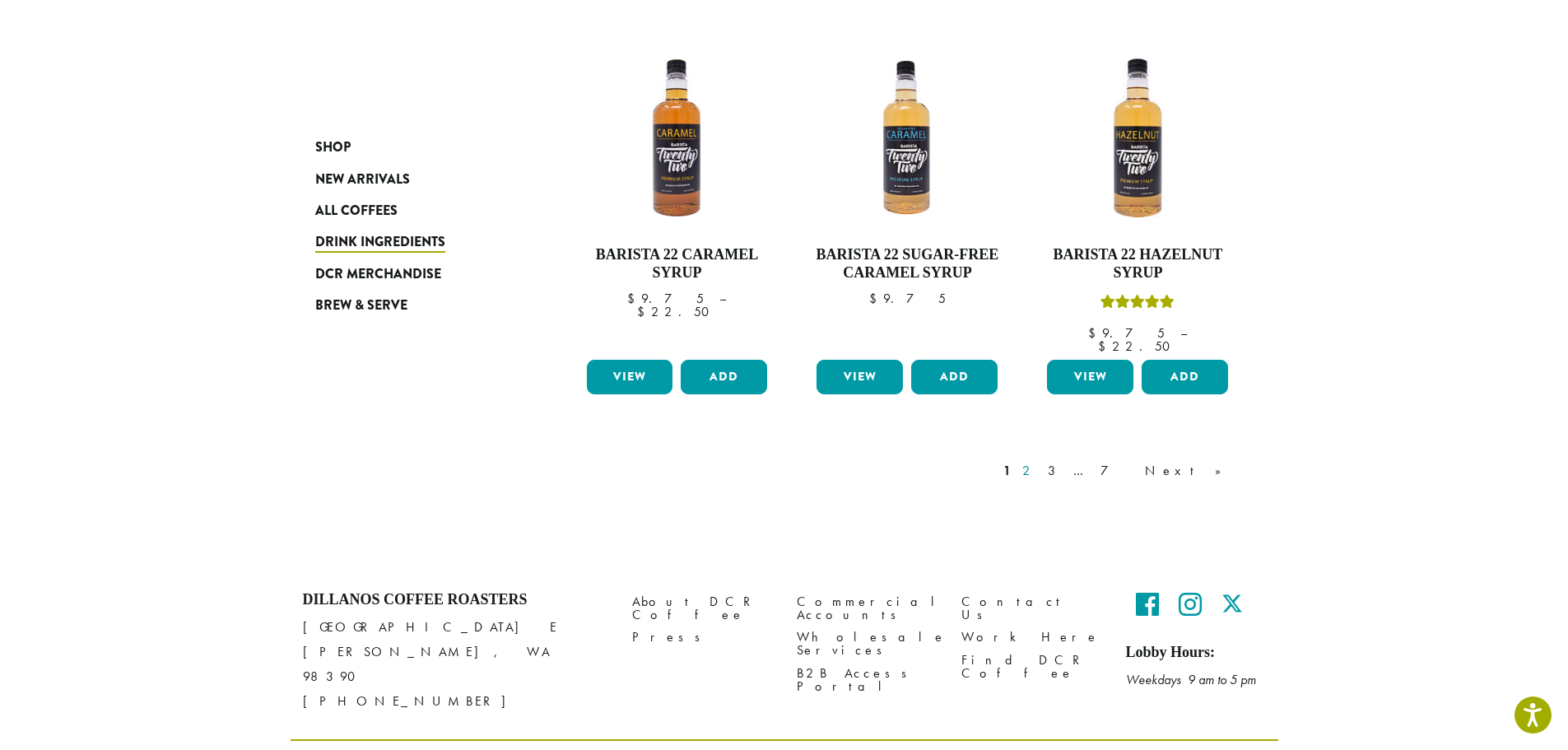
click at [1040, 461] on link "2" at bounding box center [1029, 470] width 21 height 20
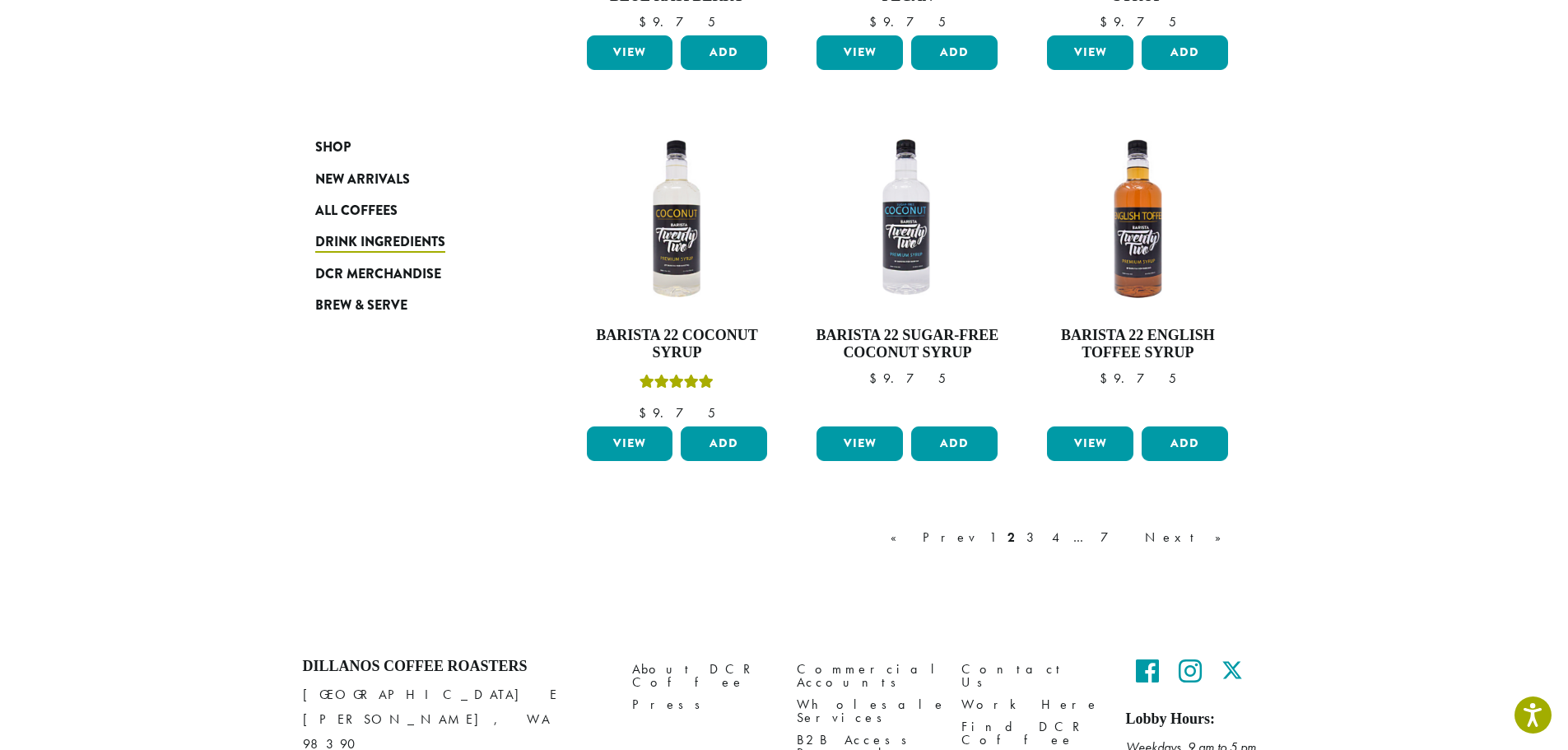
scroll to position [1394, 0]
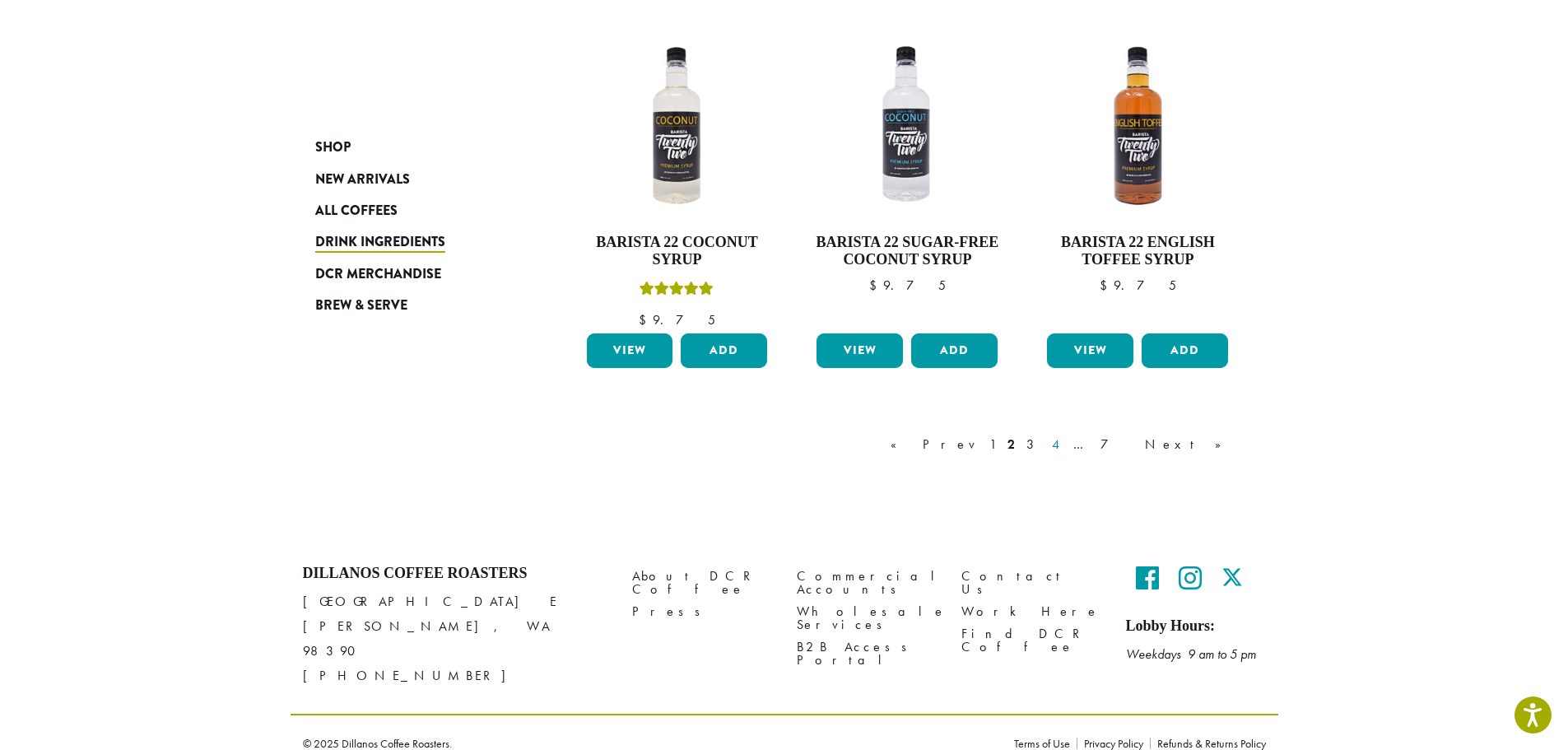
click at [1065, 441] on link "4" at bounding box center [1056, 444] width 17 height 20
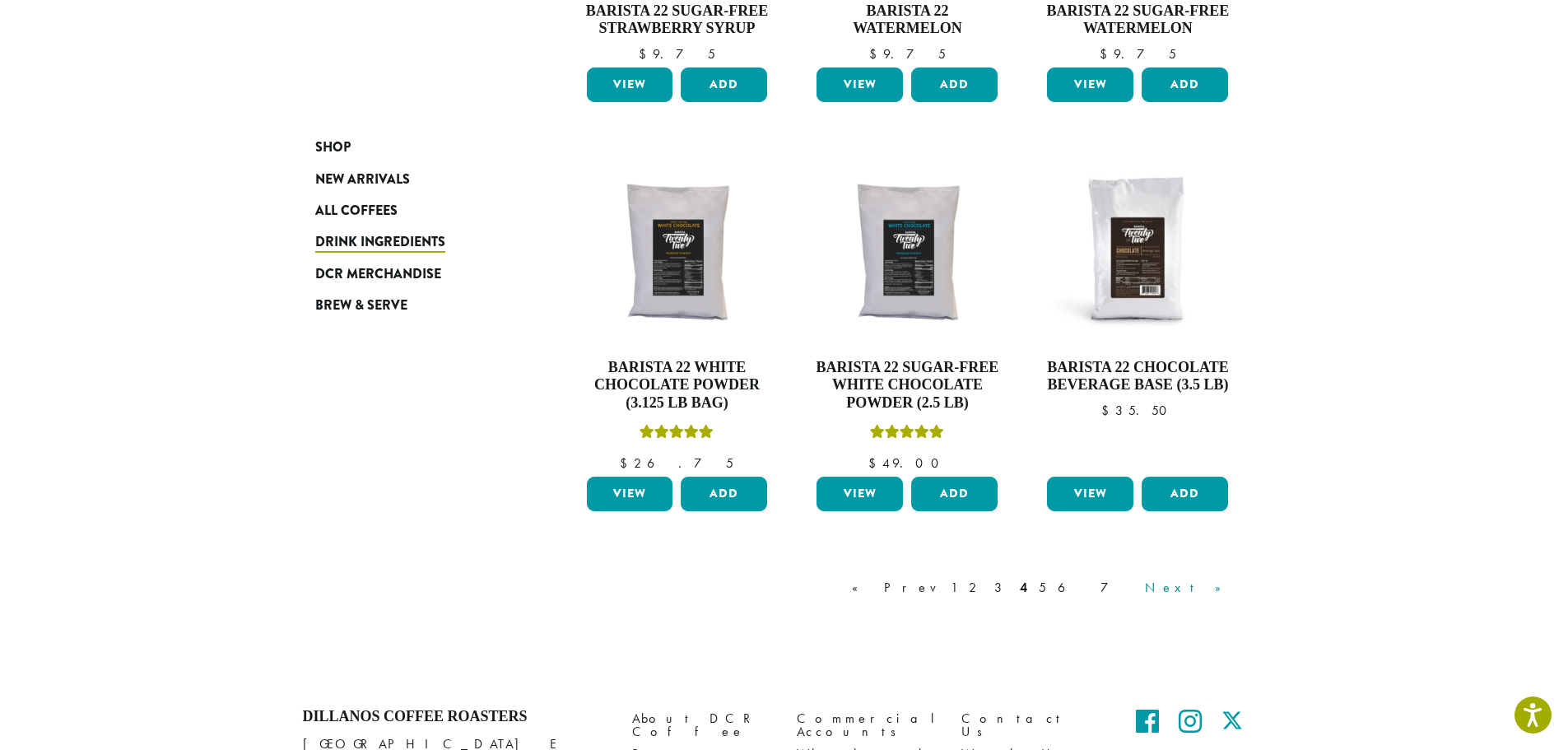
scroll to position [1334, 0]
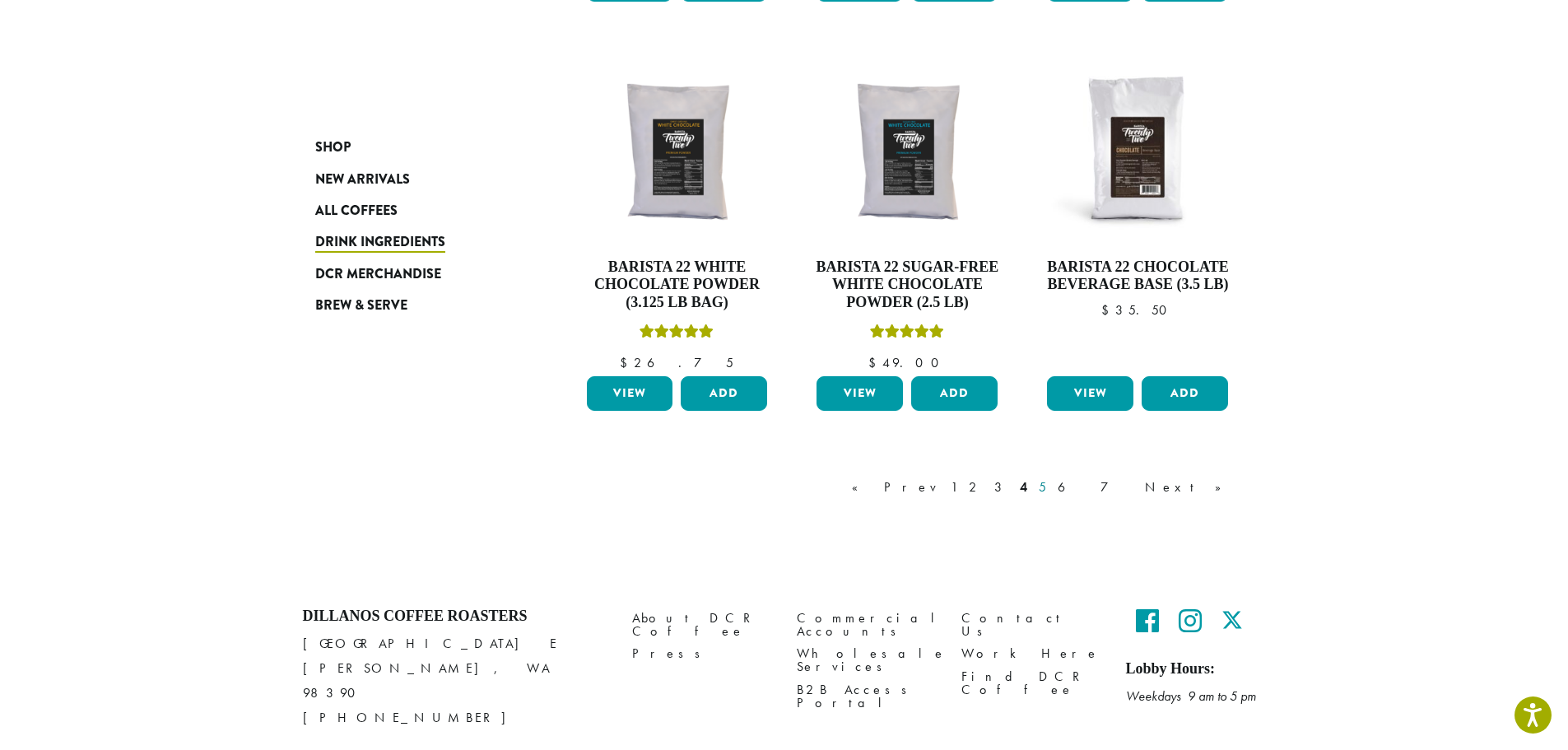
click at [1049, 492] on link "5" at bounding box center [1042, 487] width 14 height 20
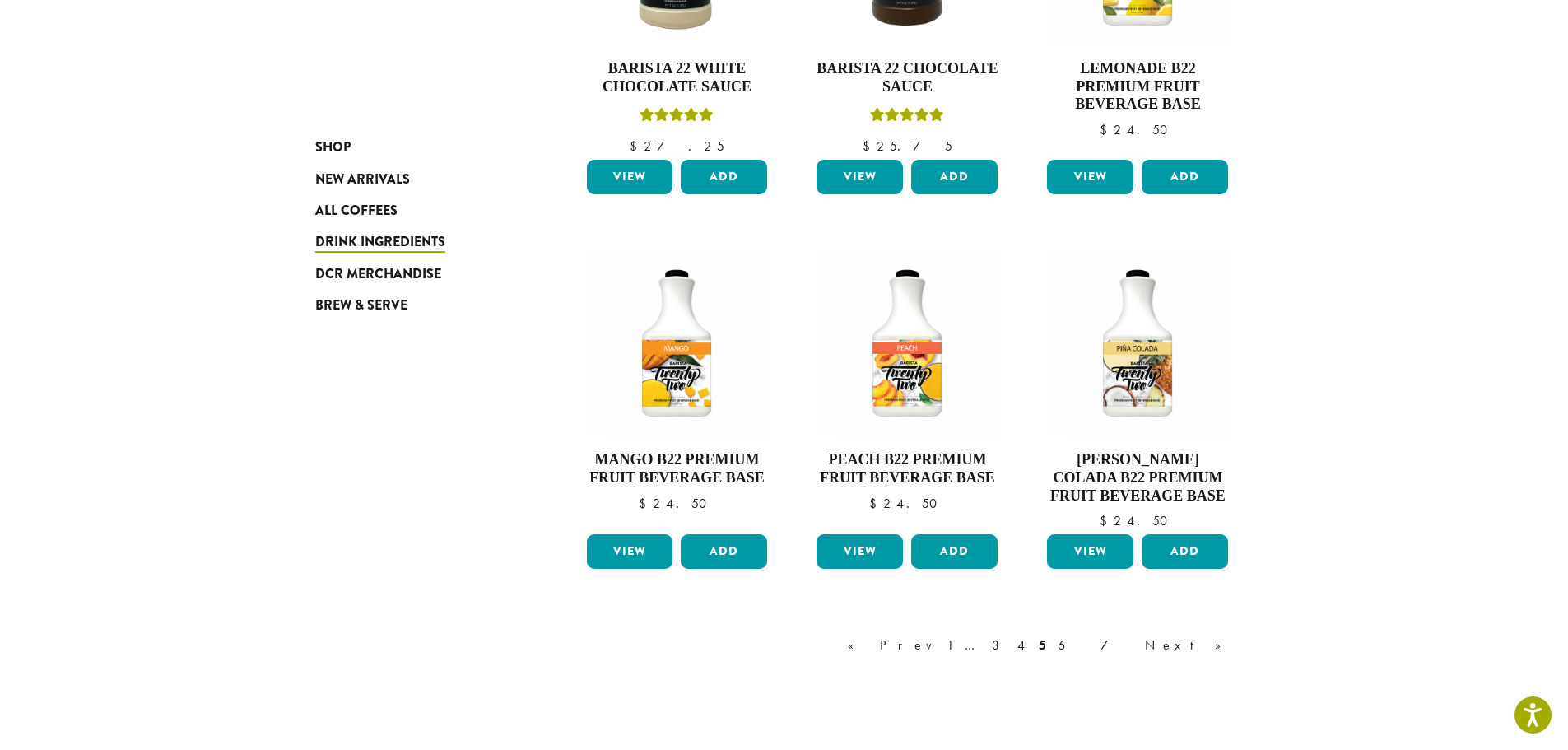
scroll to position [1429, 0]
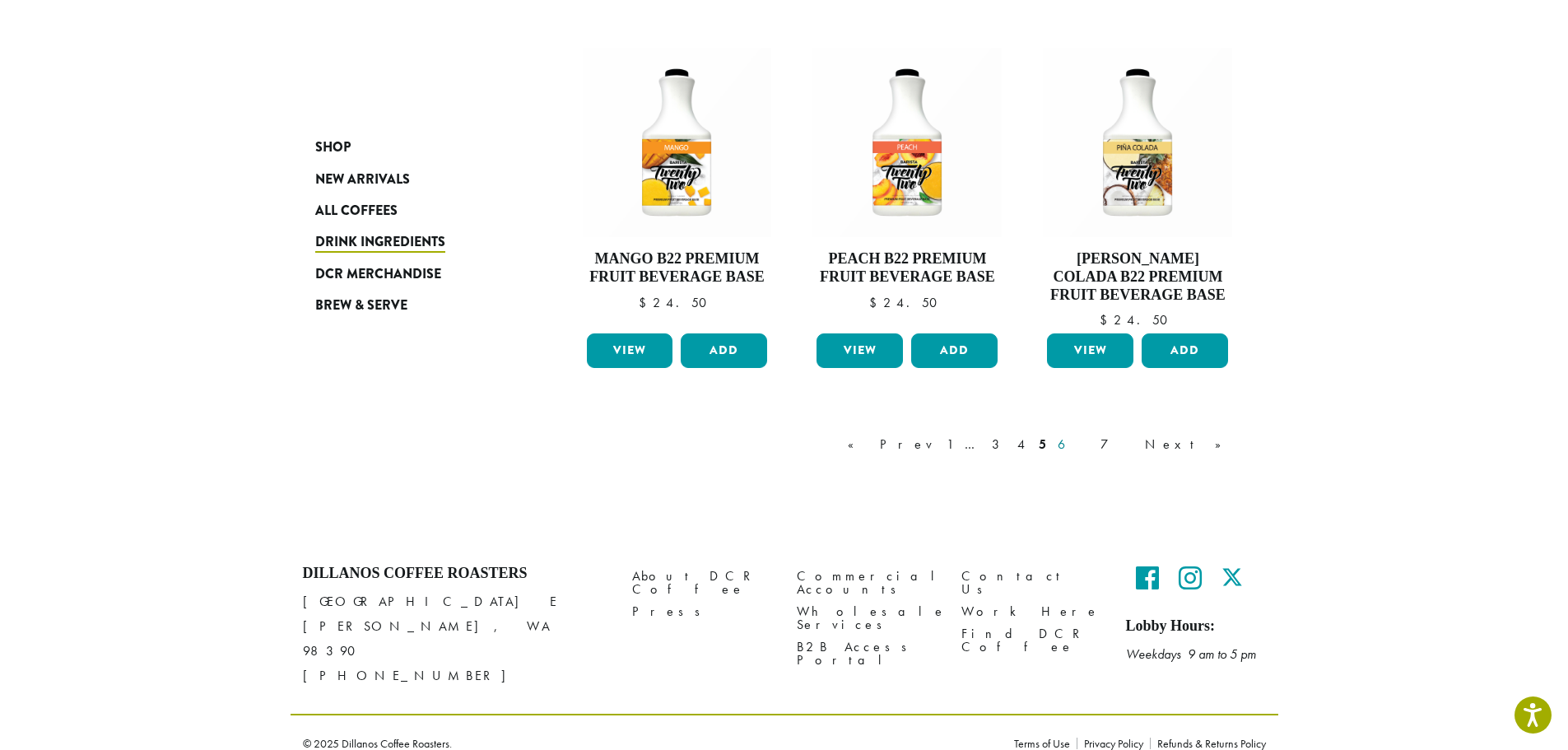
click at [1092, 445] on link "6" at bounding box center [1073, 444] width 37 height 20
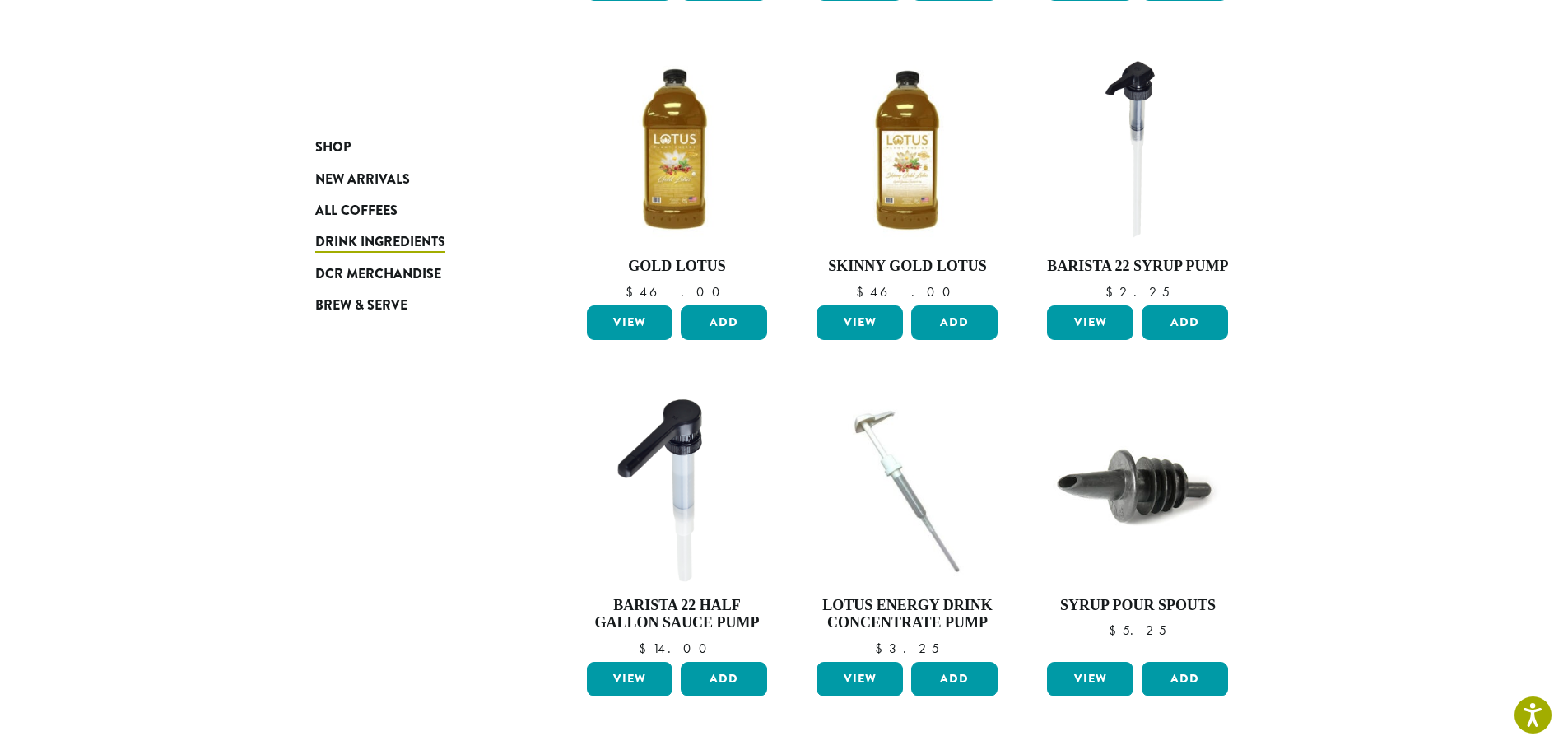
scroll to position [1253, 0]
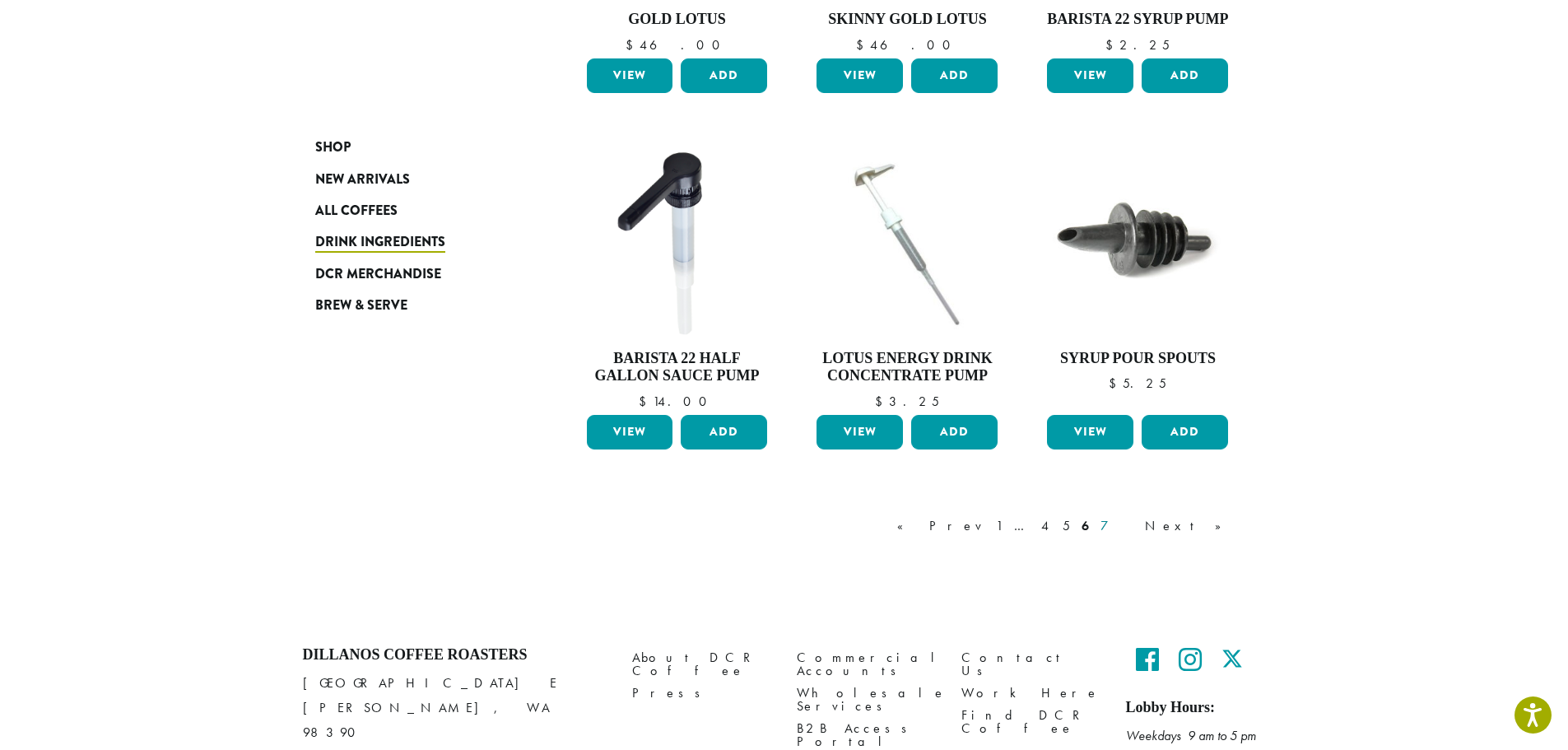
click at [1137, 516] on link "7" at bounding box center [1117, 525] width 39 height 20
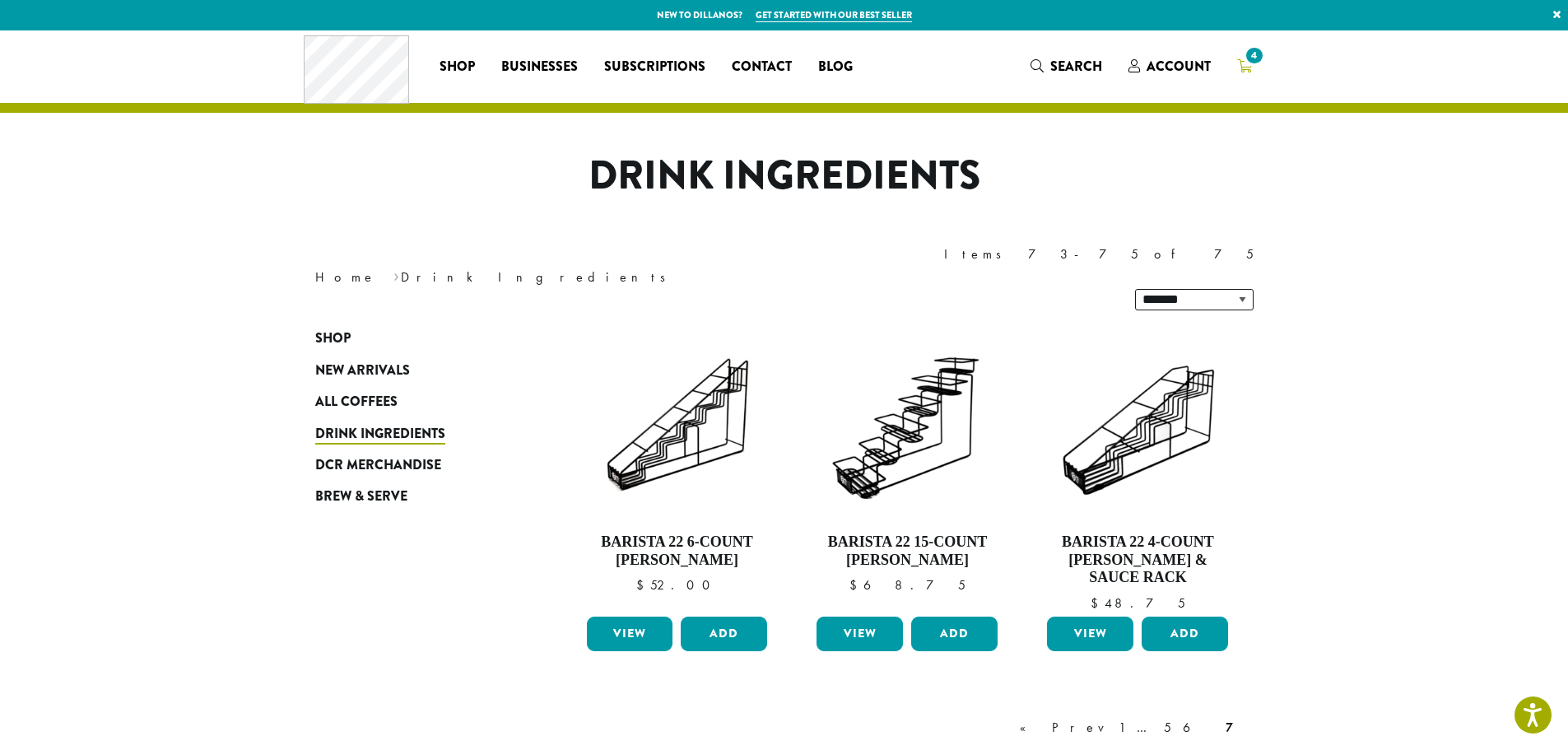
click at [1247, 64] on span "4" at bounding box center [1254, 56] width 23 height 23
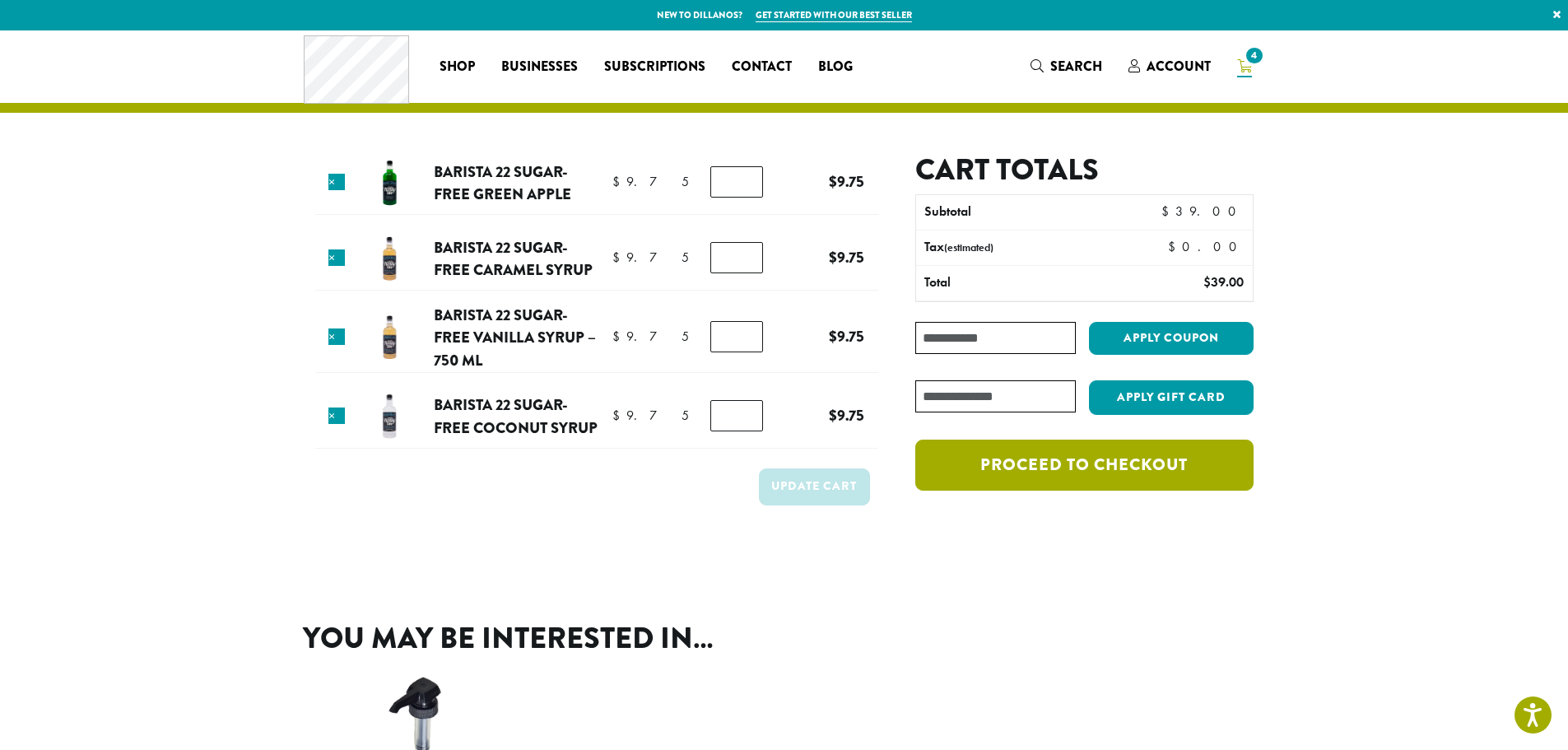
drag, startPoint x: 1179, startPoint y: 460, endPoint x: 920, endPoint y: 443, distance: 259.6
click at [1179, 460] on link "Proceed to checkout" at bounding box center [1083, 464] width 337 height 51
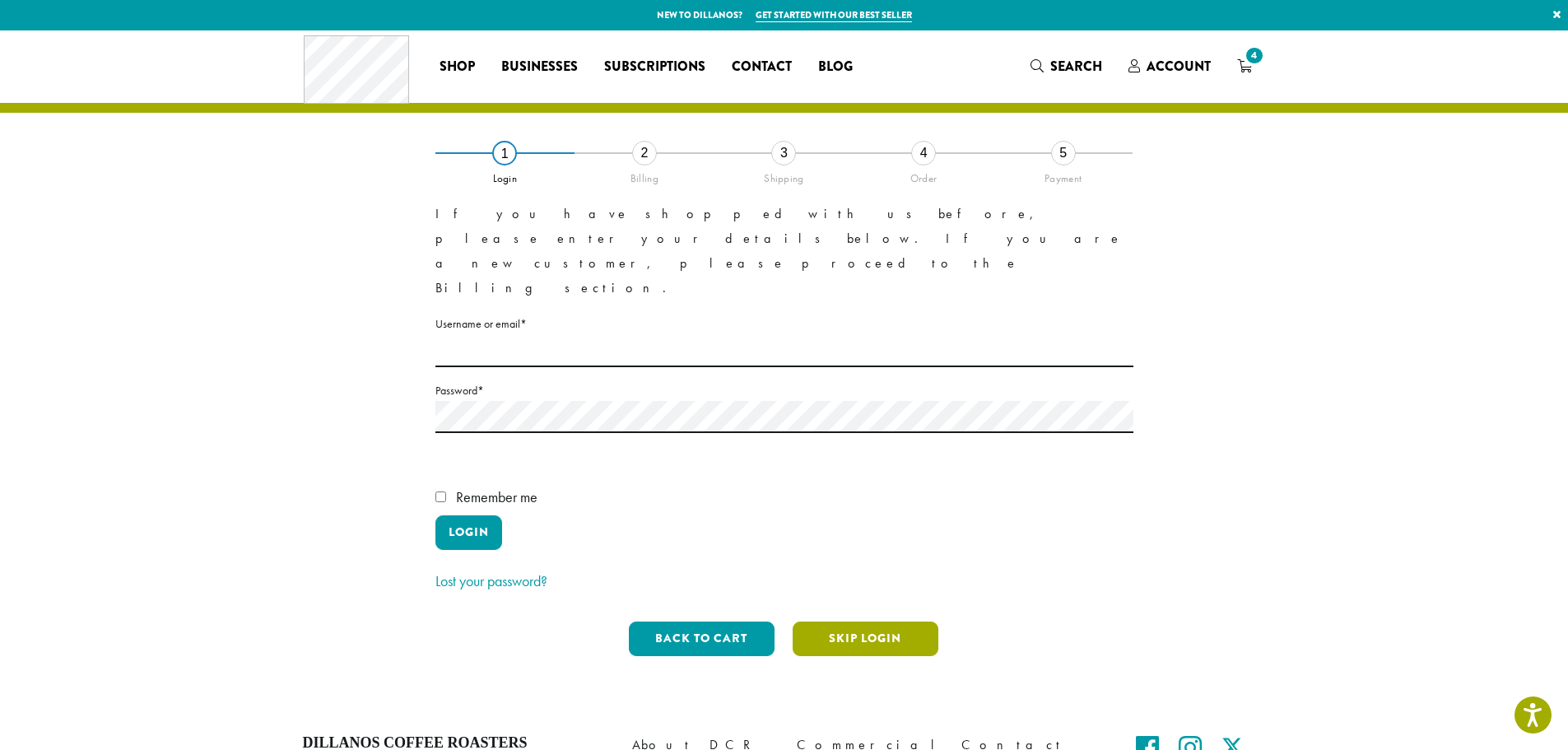
click at [898, 621] on button "Skip Login" at bounding box center [865, 639] width 146 height 35
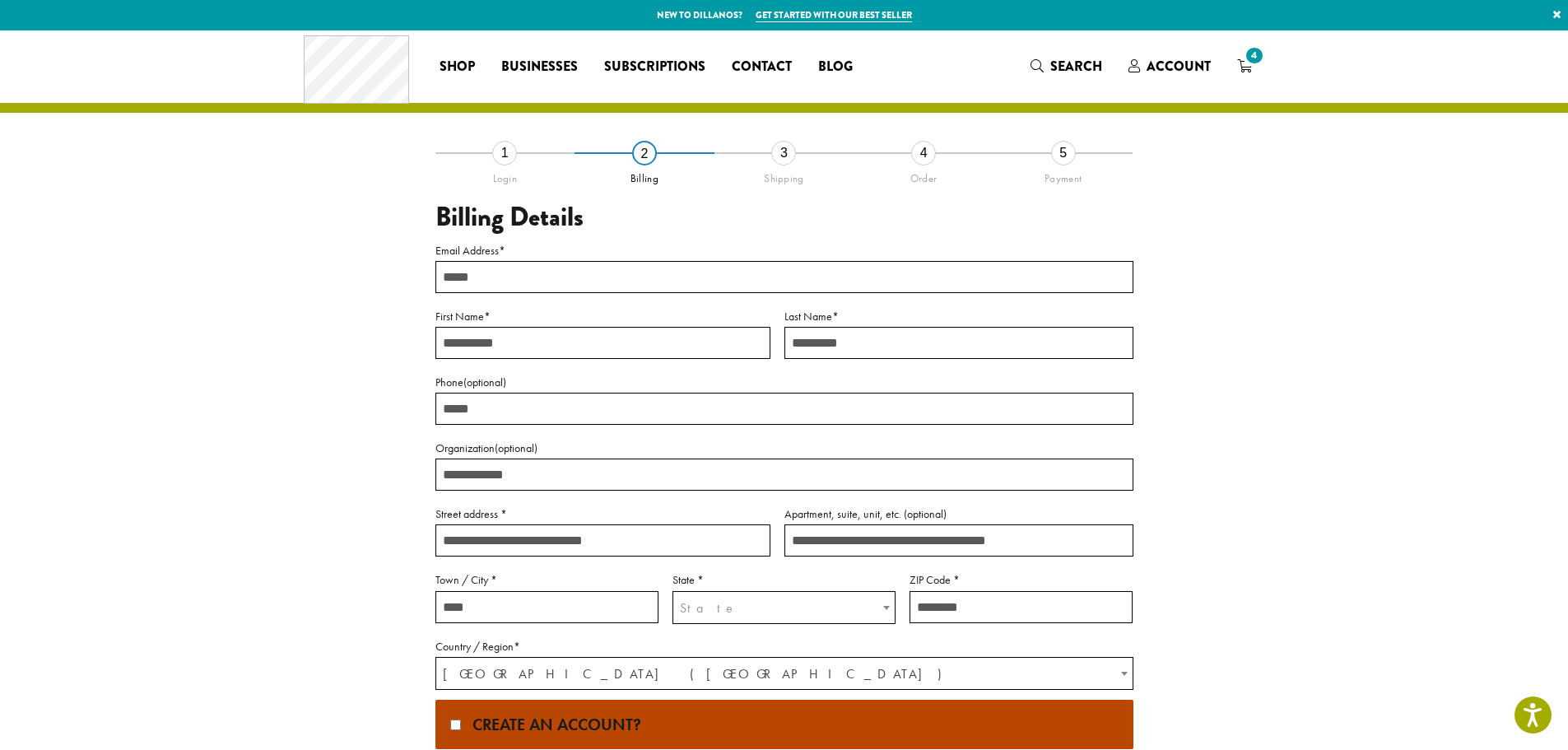
click at [661, 277] on input "Email Address *" at bounding box center [784, 276] width 698 height 32
type input "**********"
type input "******"
type input "**********"
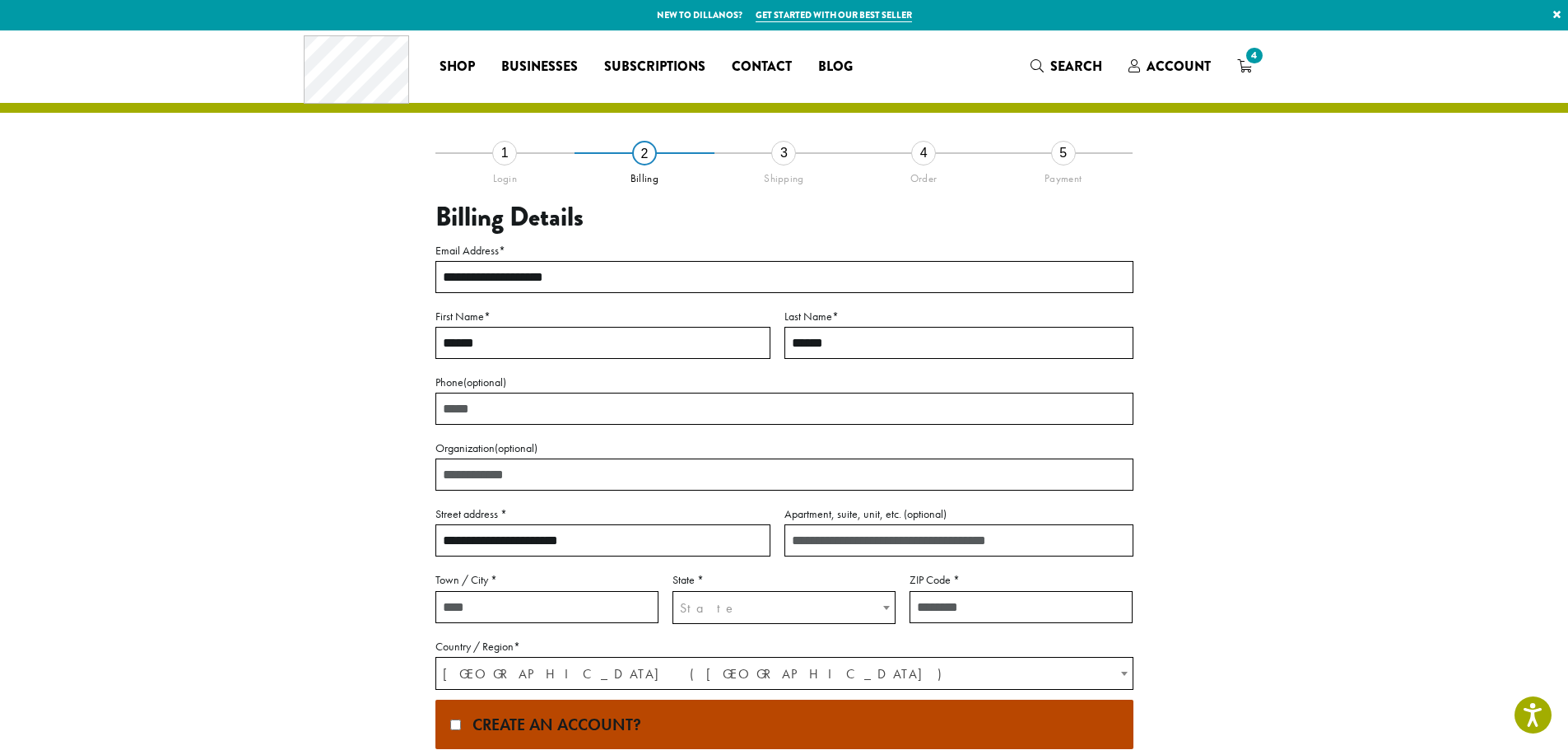
type input "**********"
type input "****"
select select "**"
type input "**********"
drag, startPoint x: 519, startPoint y: 396, endPoint x: 78, endPoint y: 386, distance: 441.1
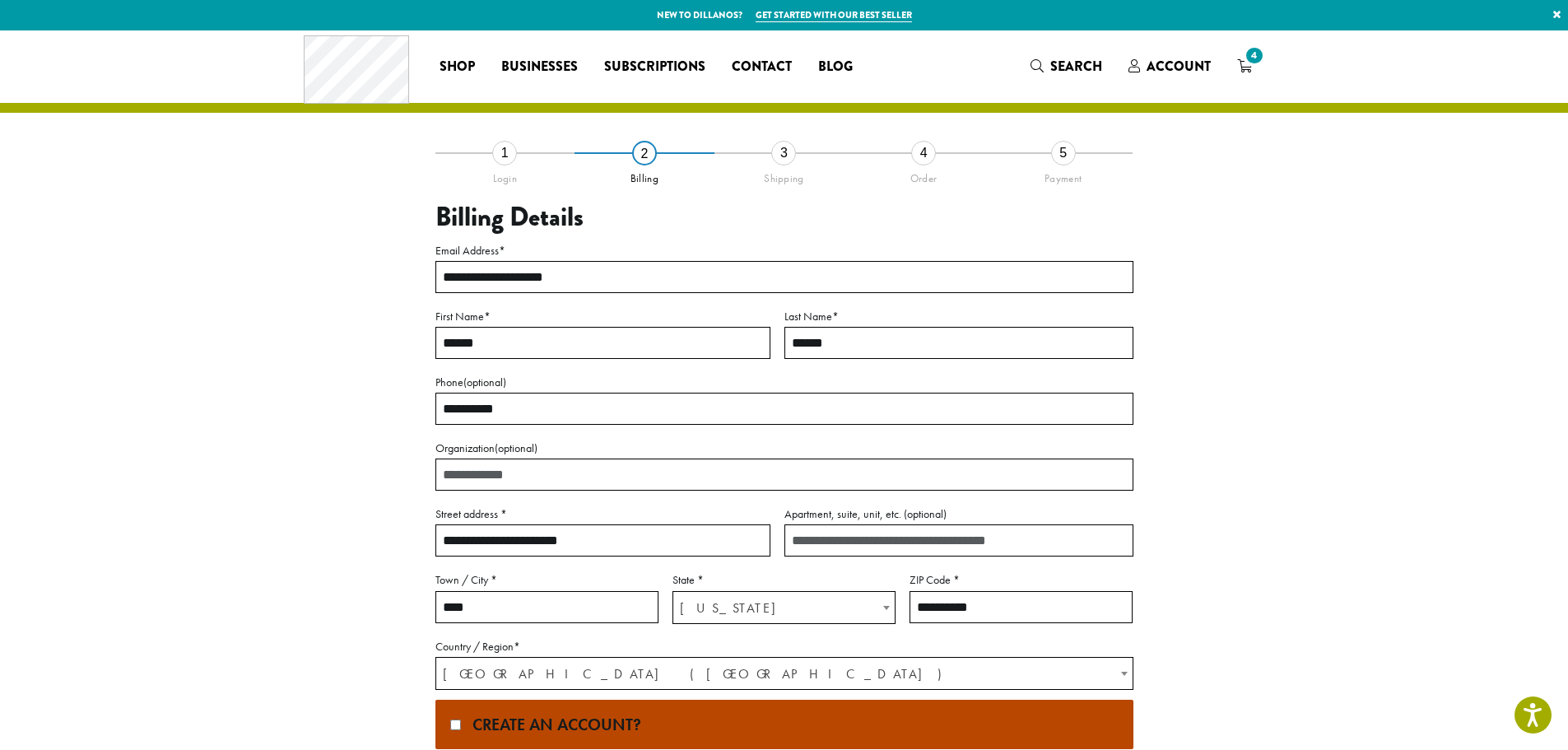
click at [78, 386] on section "**********" at bounding box center [784, 476] width 1568 height 891
click at [1466, 517] on section "**********" at bounding box center [784, 476] width 1568 height 891
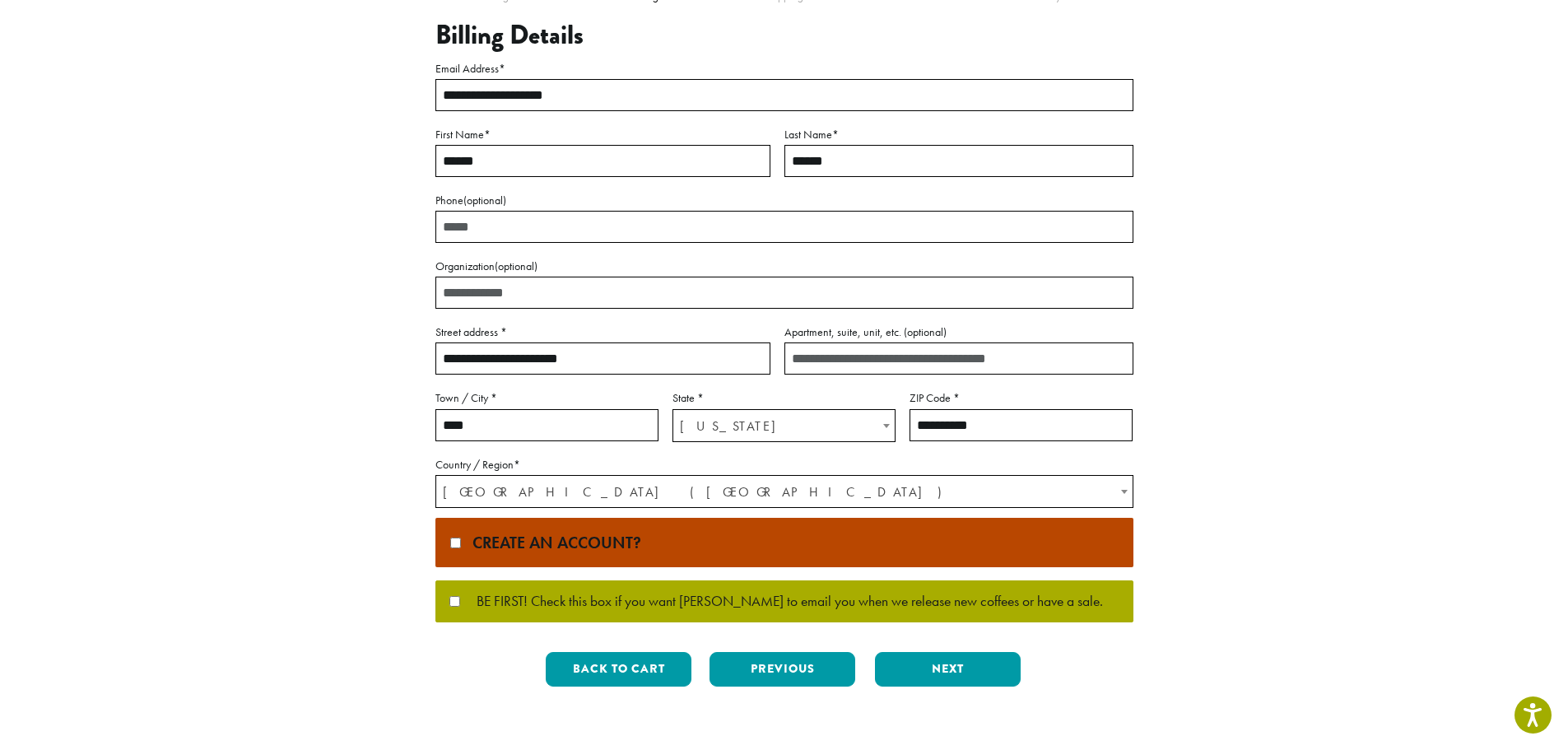
scroll to position [382, 0]
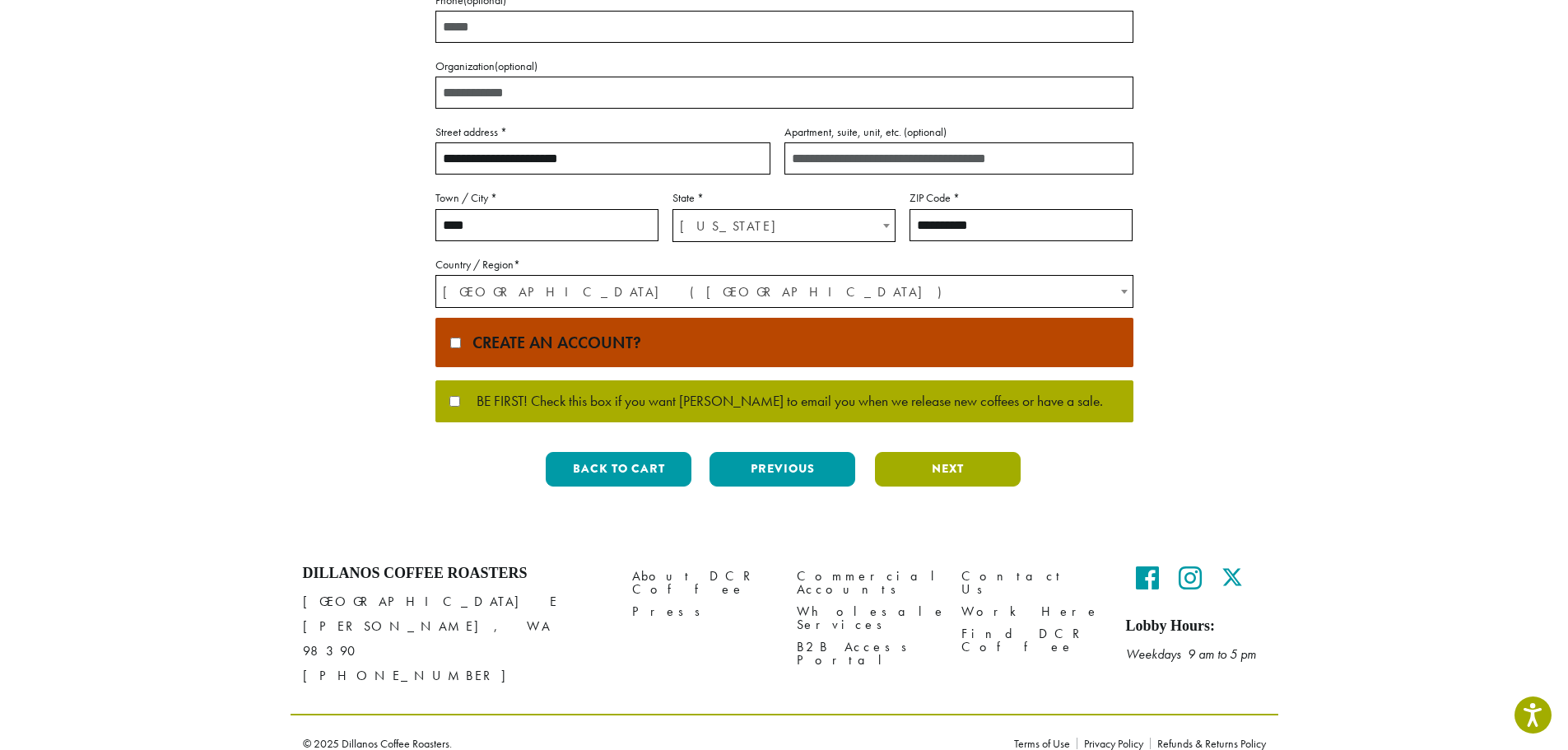
click at [982, 483] on button "Next" at bounding box center [947, 470] width 146 height 35
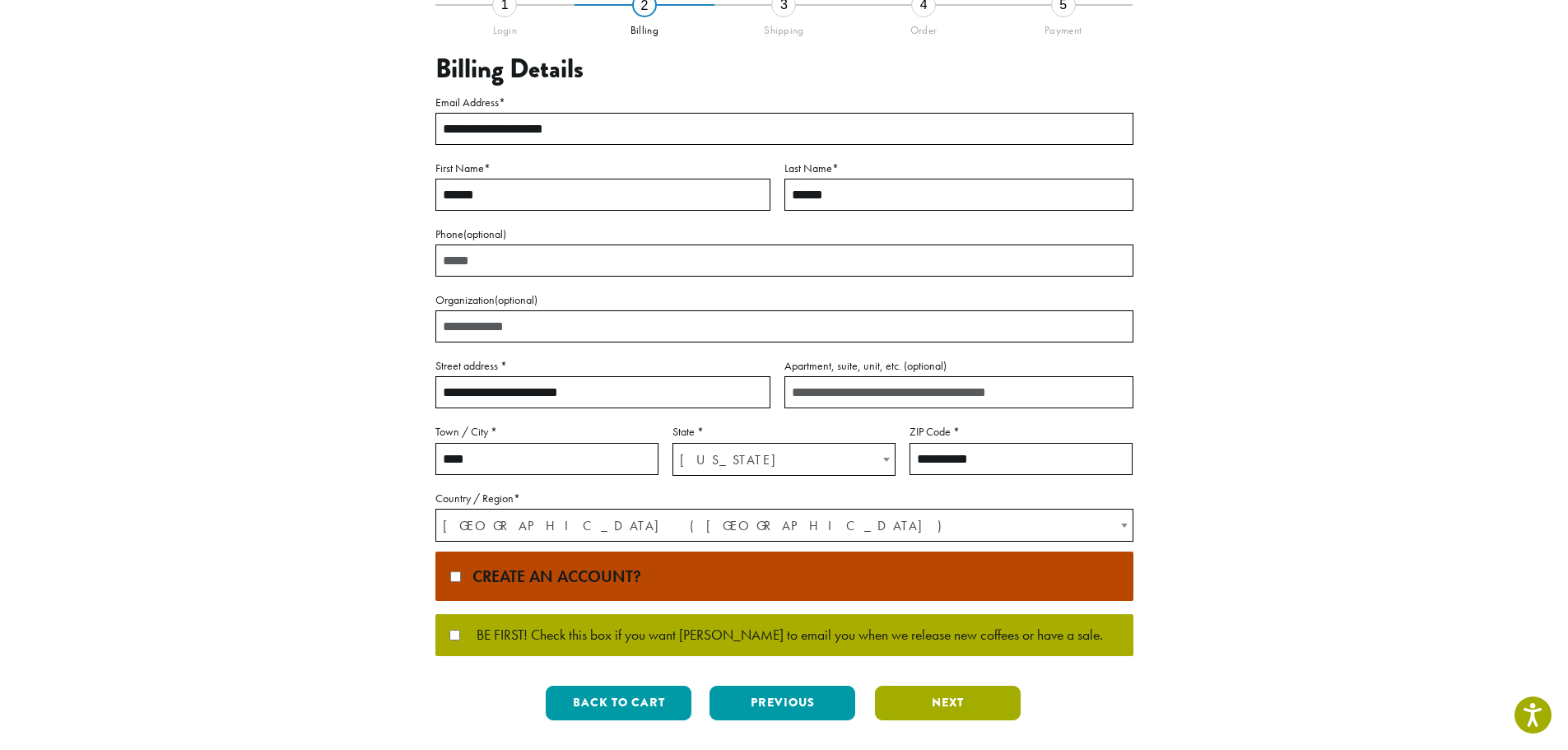
scroll to position [0, 0]
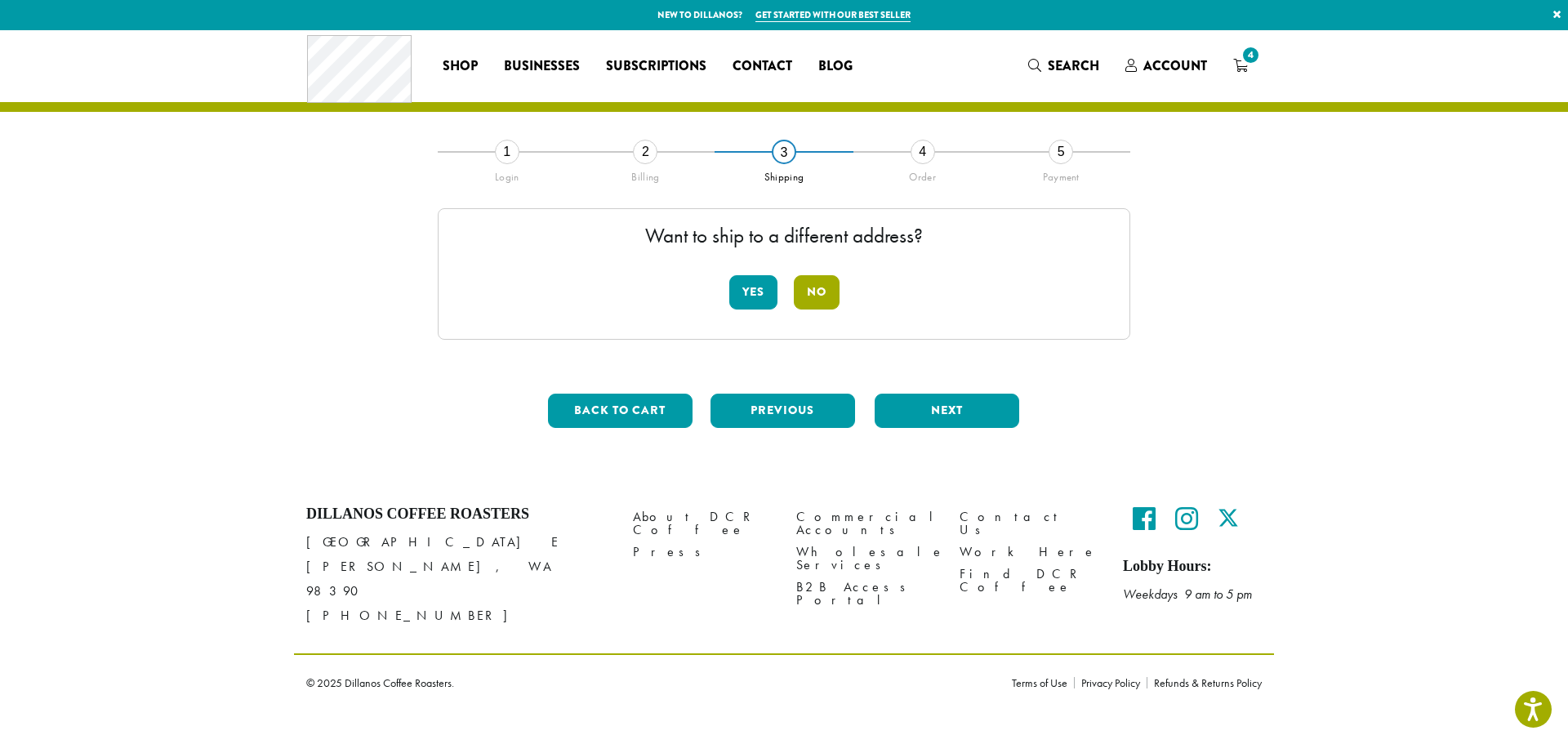
click at [821, 297] on button "No" at bounding box center [816, 292] width 46 height 35
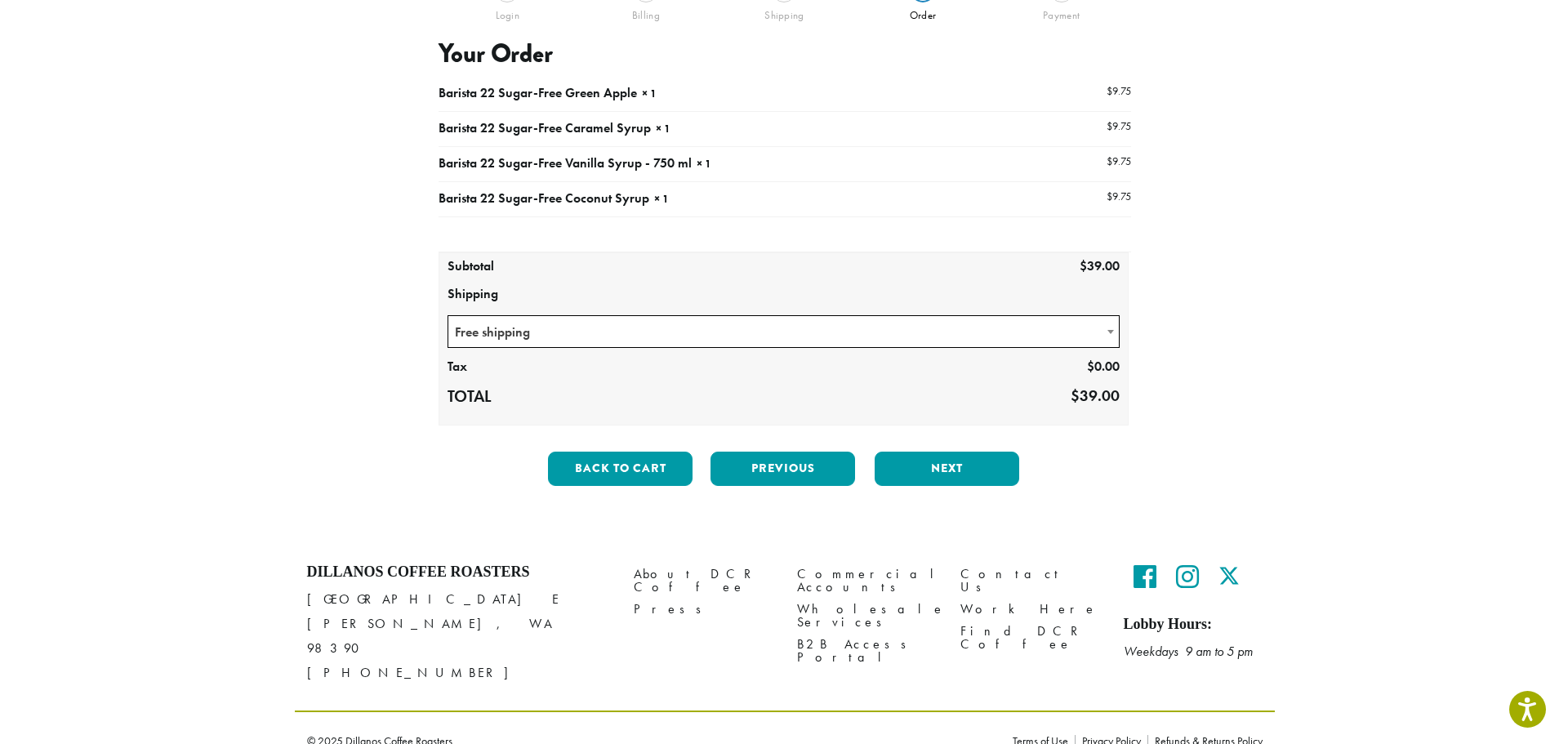
scroll to position [165, 0]
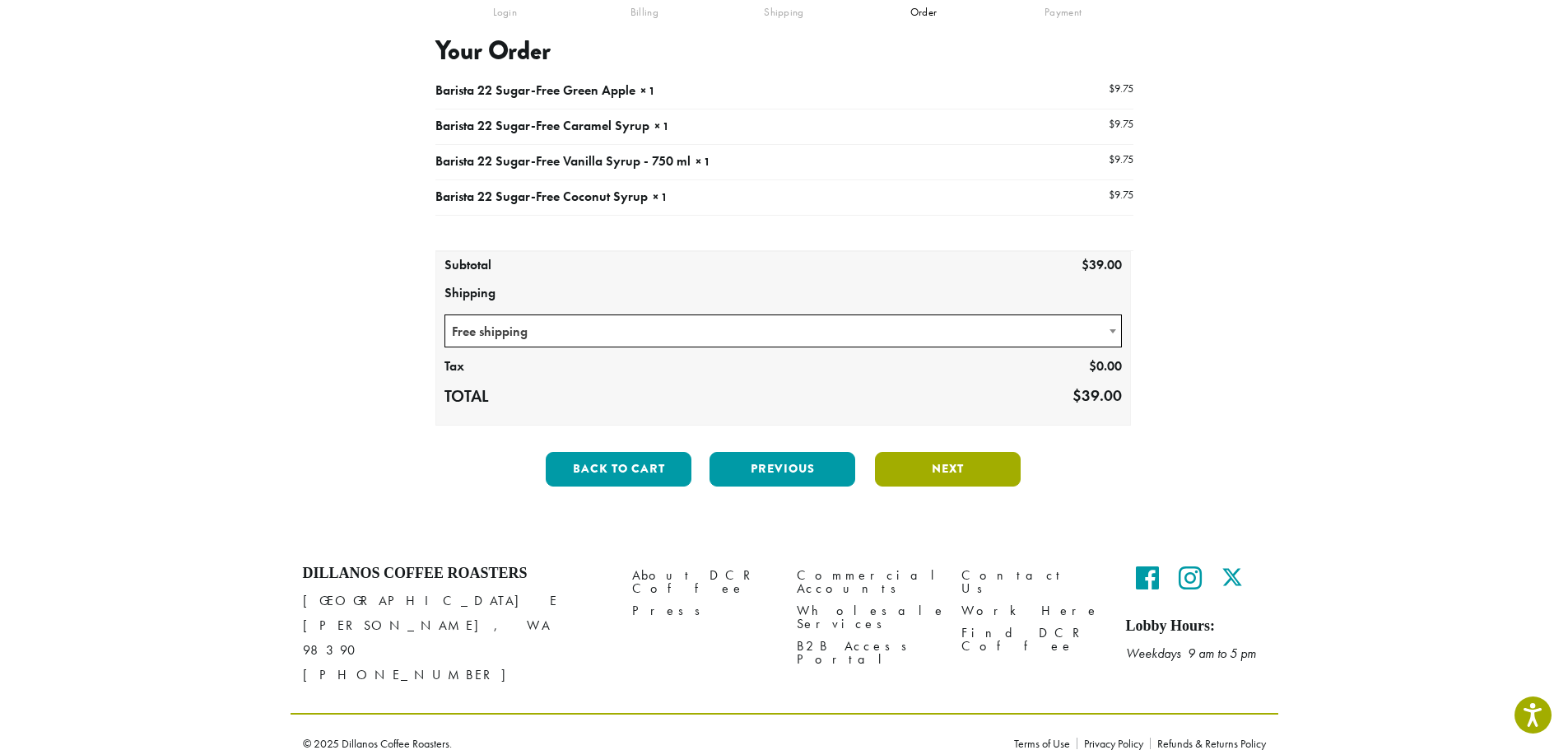
click at [958, 476] on button "Next" at bounding box center [947, 470] width 146 height 35
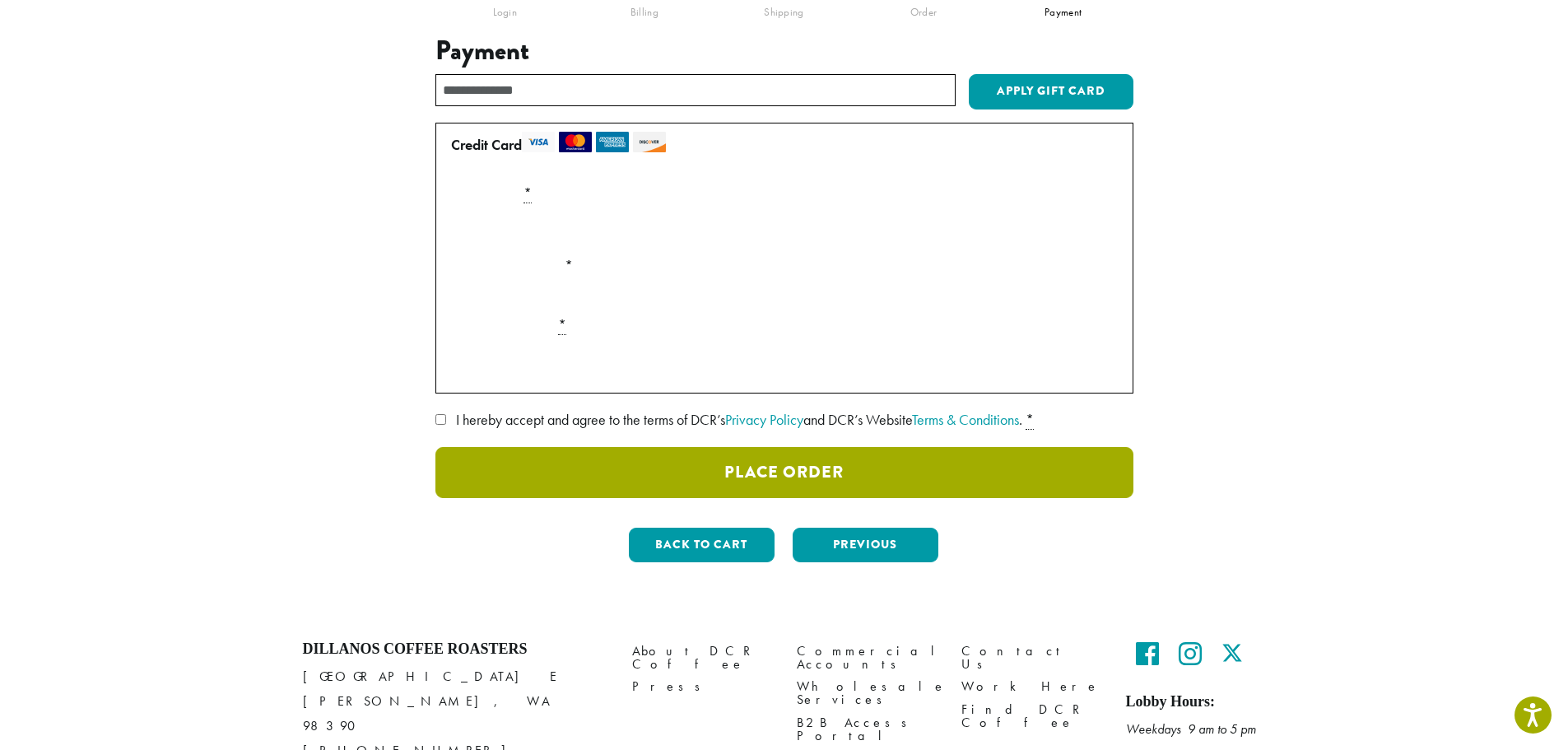
click at [806, 478] on button "Place Order" at bounding box center [784, 472] width 698 height 51
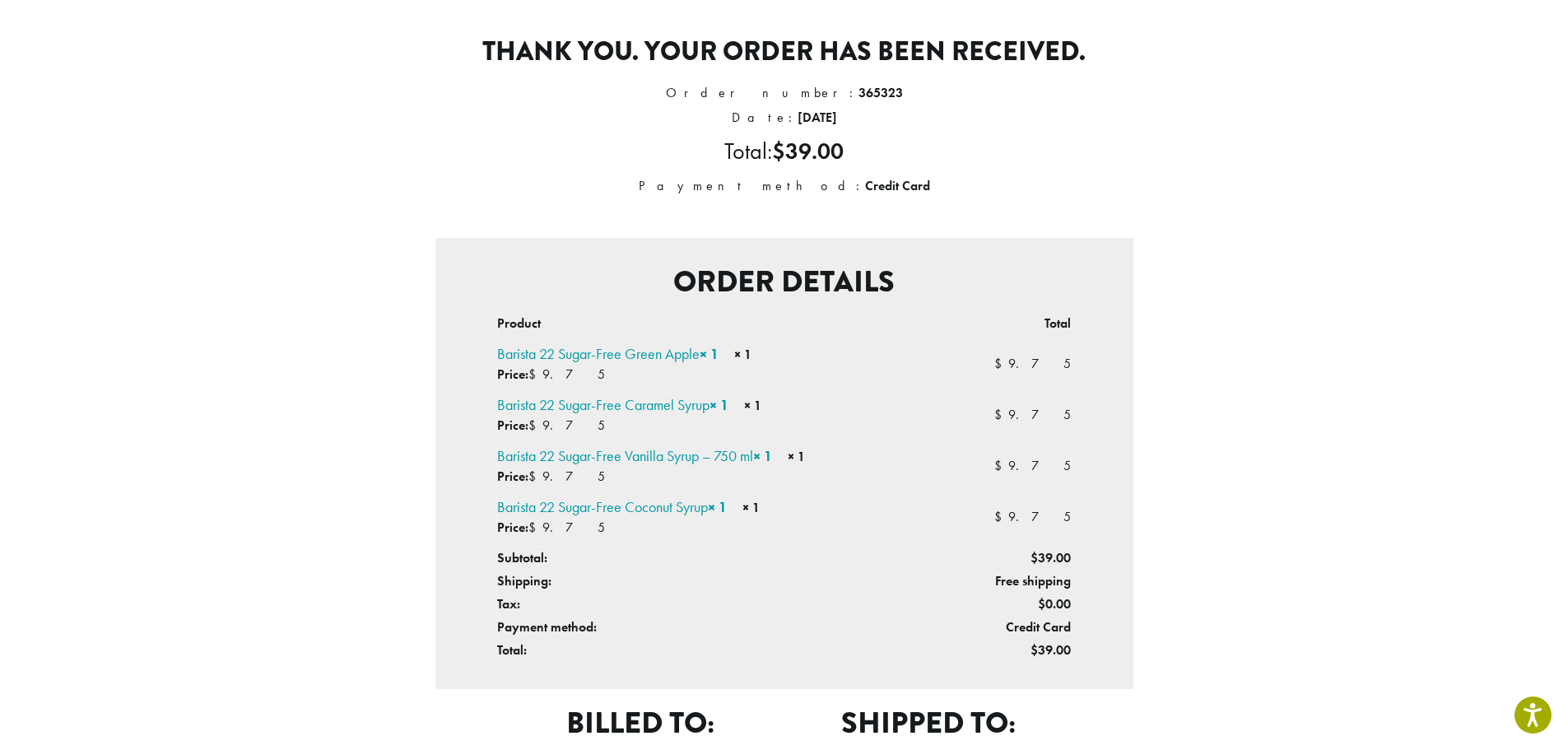
scroll to position [7, 0]
